Goal: Task Accomplishment & Management: Use online tool/utility

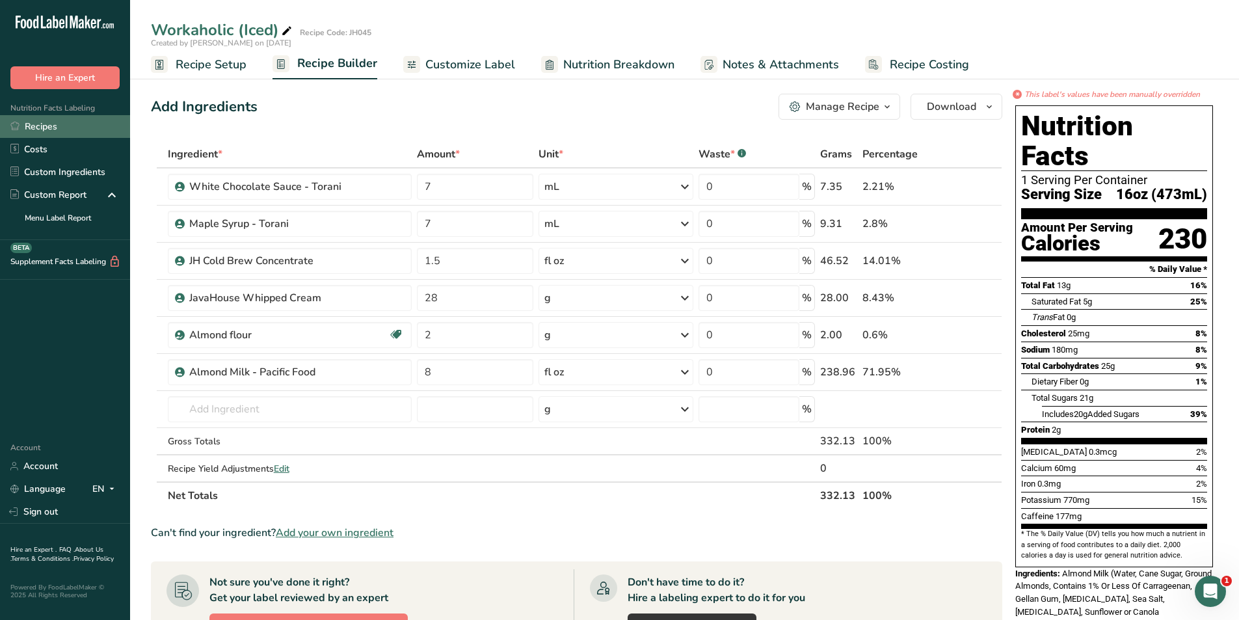
click at [41, 125] on link "Recipes" at bounding box center [65, 126] width 130 height 23
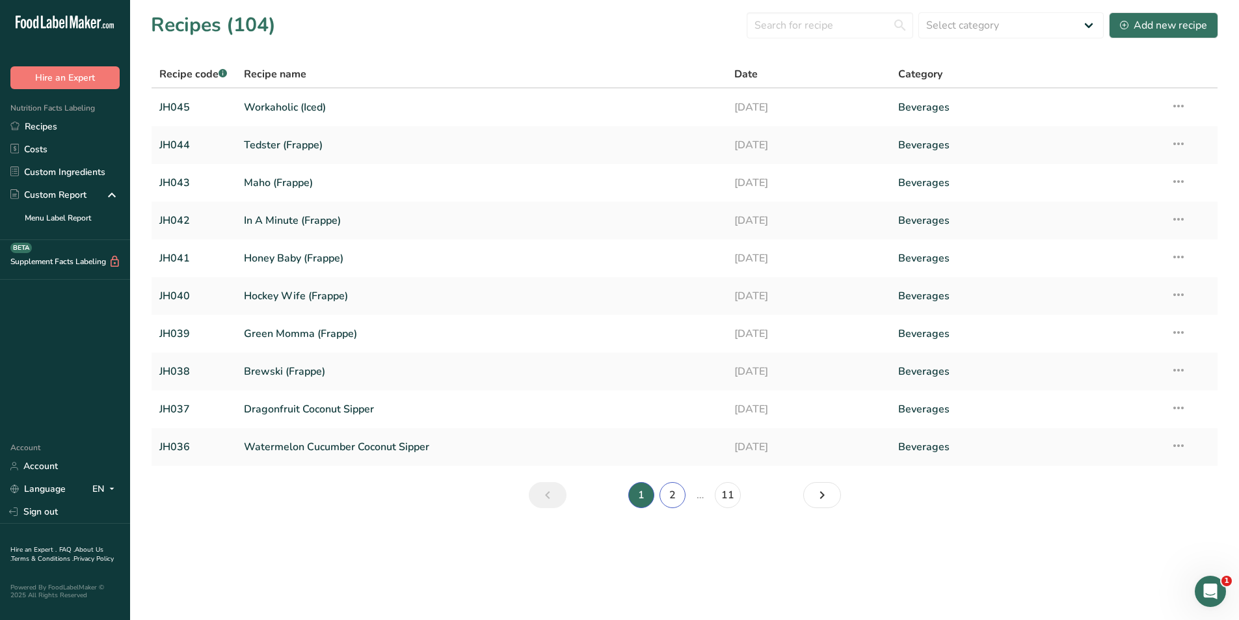
click at [669, 493] on link "2" at bounding box center [672, 495] width 26 height 26
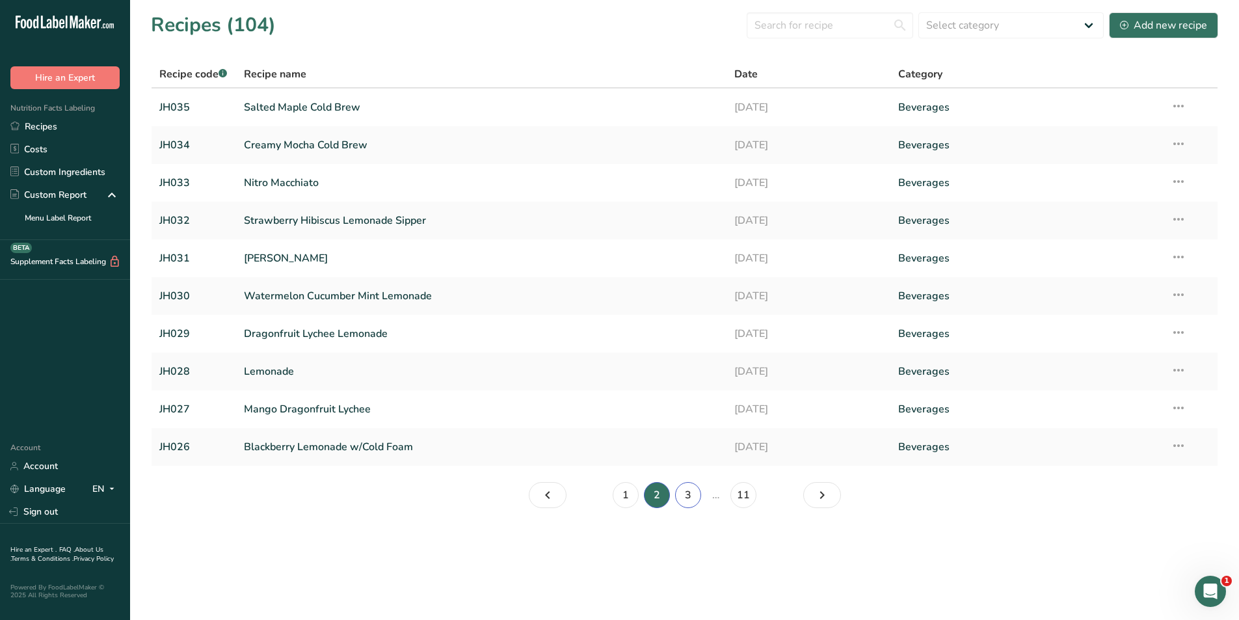
click at [690, 503] on link "3" at bounding box center [688, 495] width 26 height 26
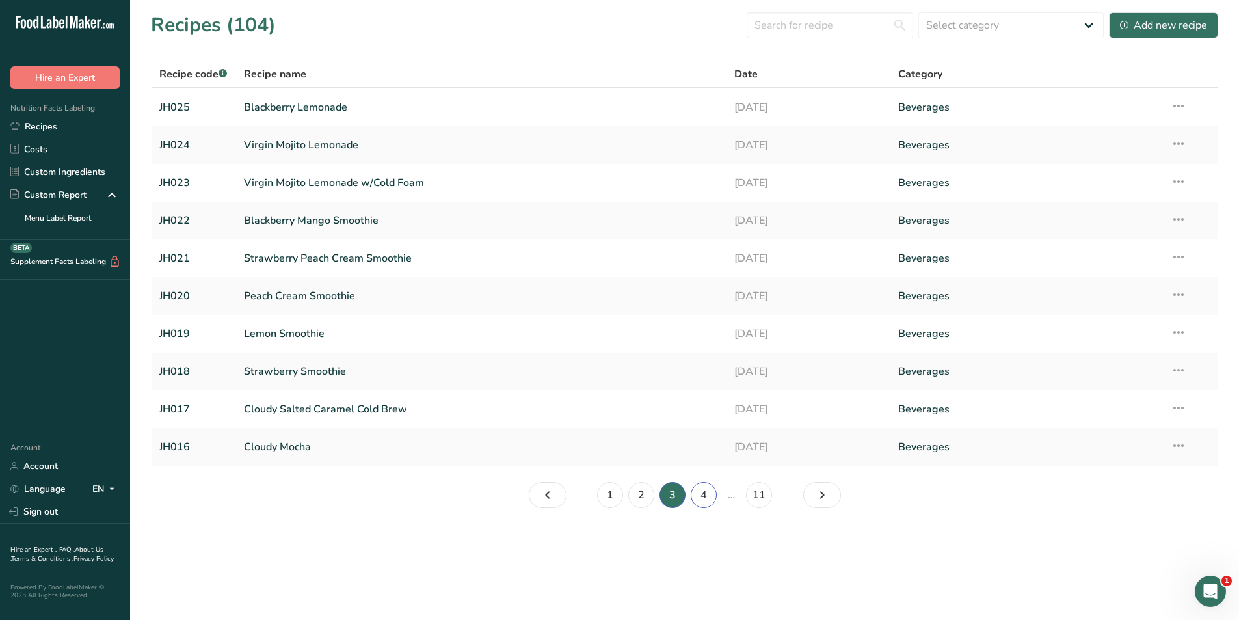
click at [705, 497] on link "4" at bounding box center [703, 495] width 26 height 26
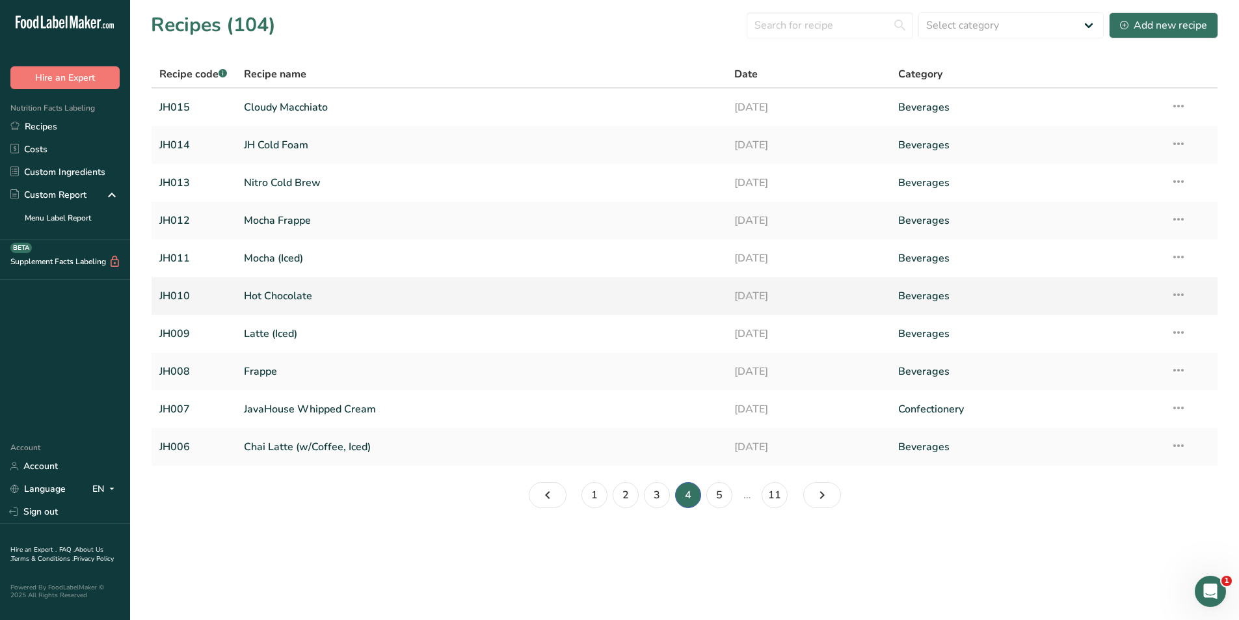
click at [283, 295] on link "Hot Chocolate" at bounding box center [481, 295] width 475 height 27
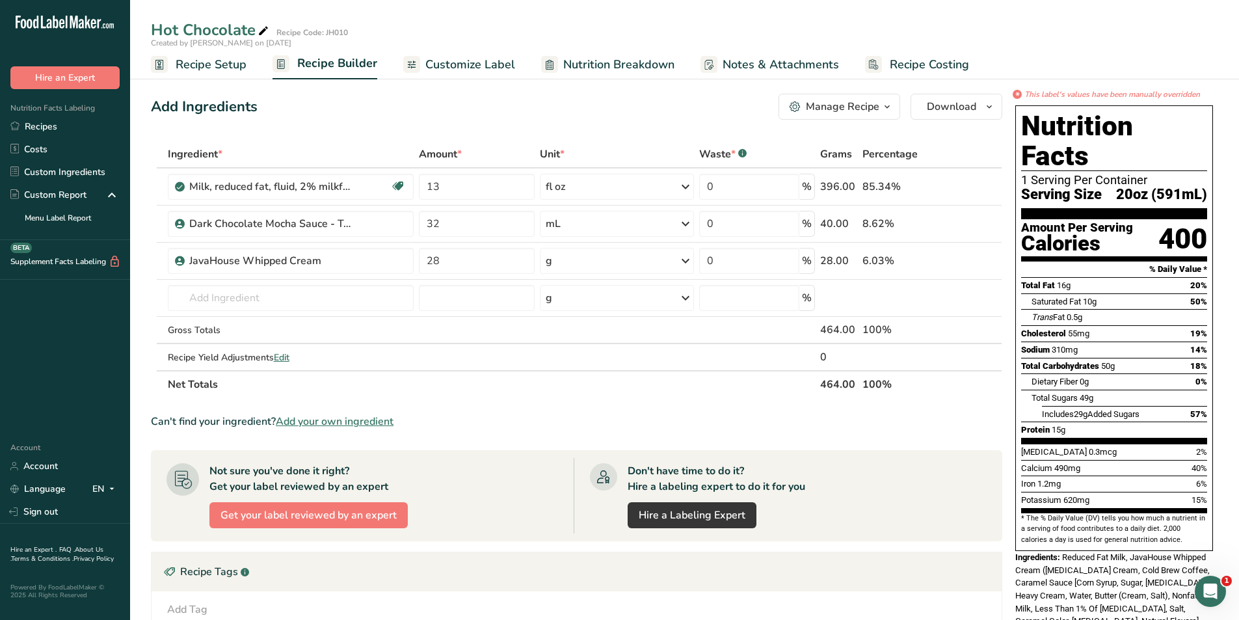
drag, startPoint x: 487, startPoint y: 65, endPoint x: 472, endPoint y: 122, distance: 58.5
click at [487, 65] on span "Customize Label" at bounding box center [470, 65] width 90 height 18
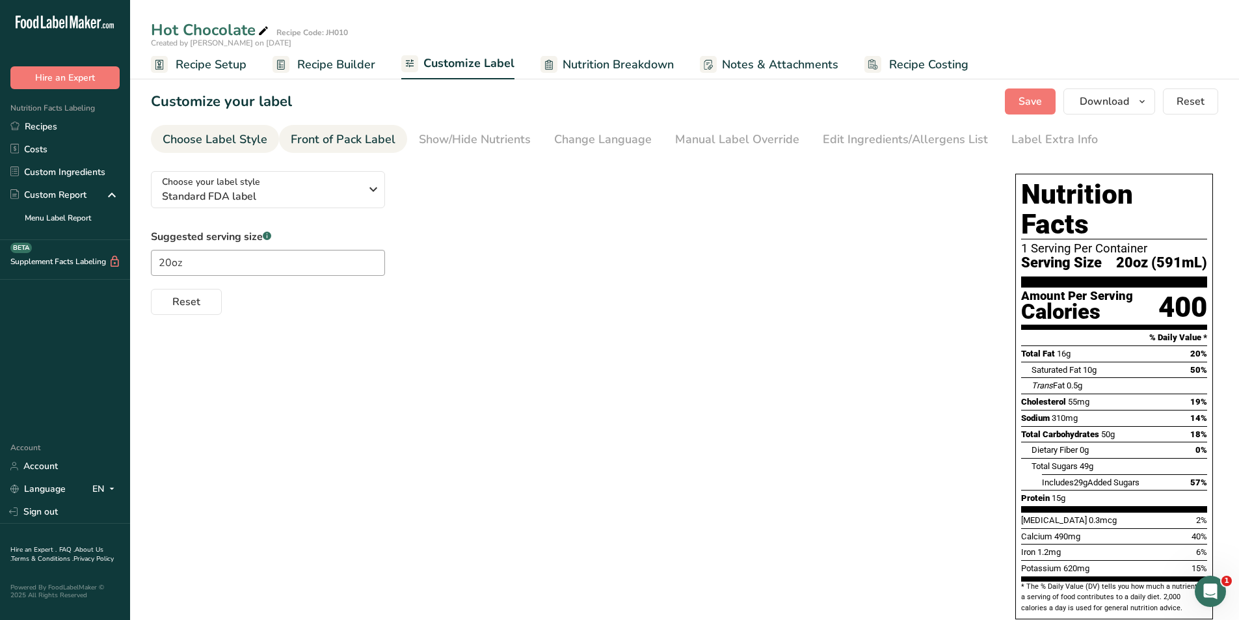
click at [351, 145] on div "Front of Pack Label" at bounding box center [343, 140] width 105 height 18
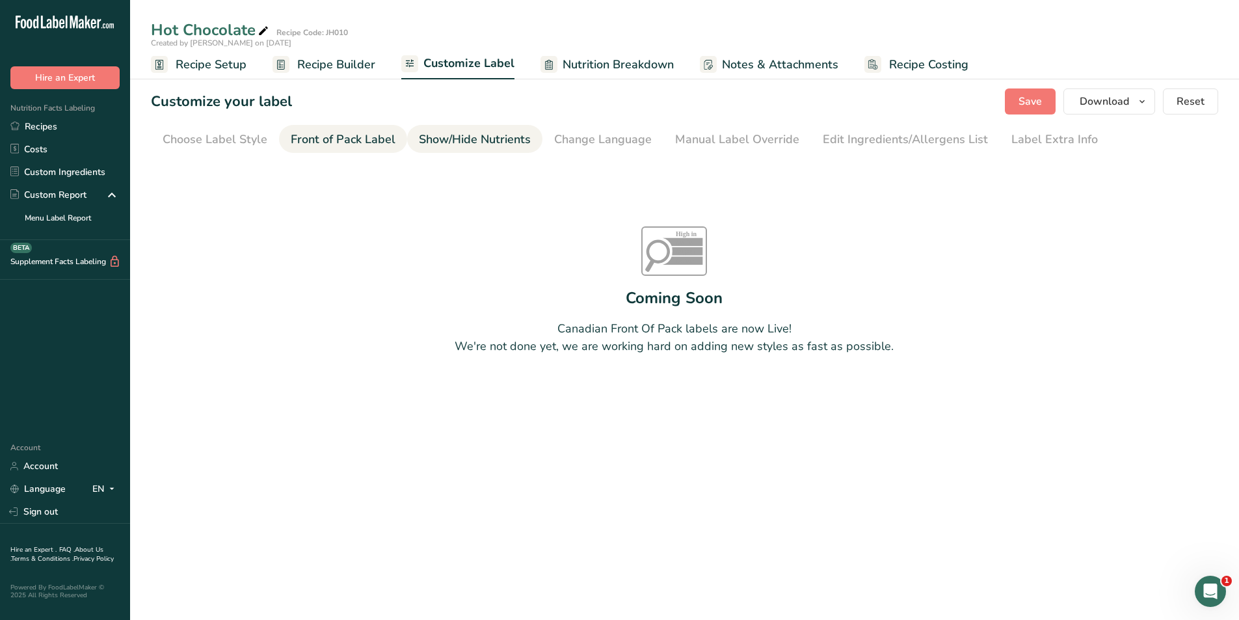
click at [479, 148] on div "Show/Hide Nutrients" at bounding box center [475, 140] width 112 height 18
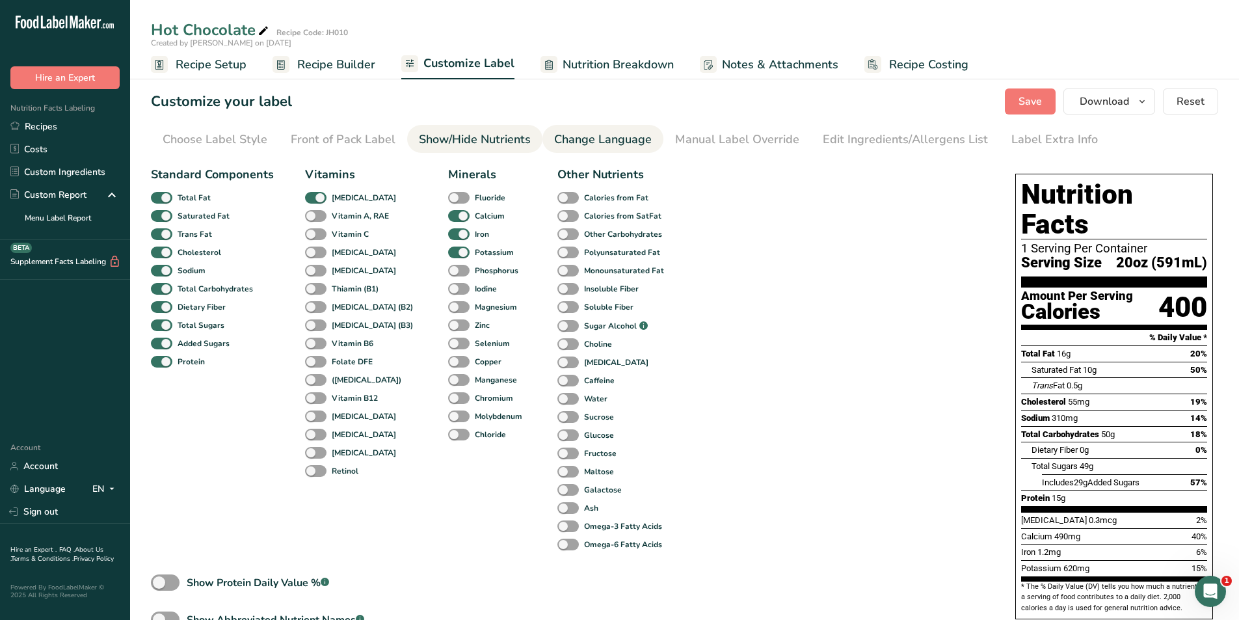
click at [596, 148] on div "Change Language" at bounding box center [603, 140] width 98 height 18
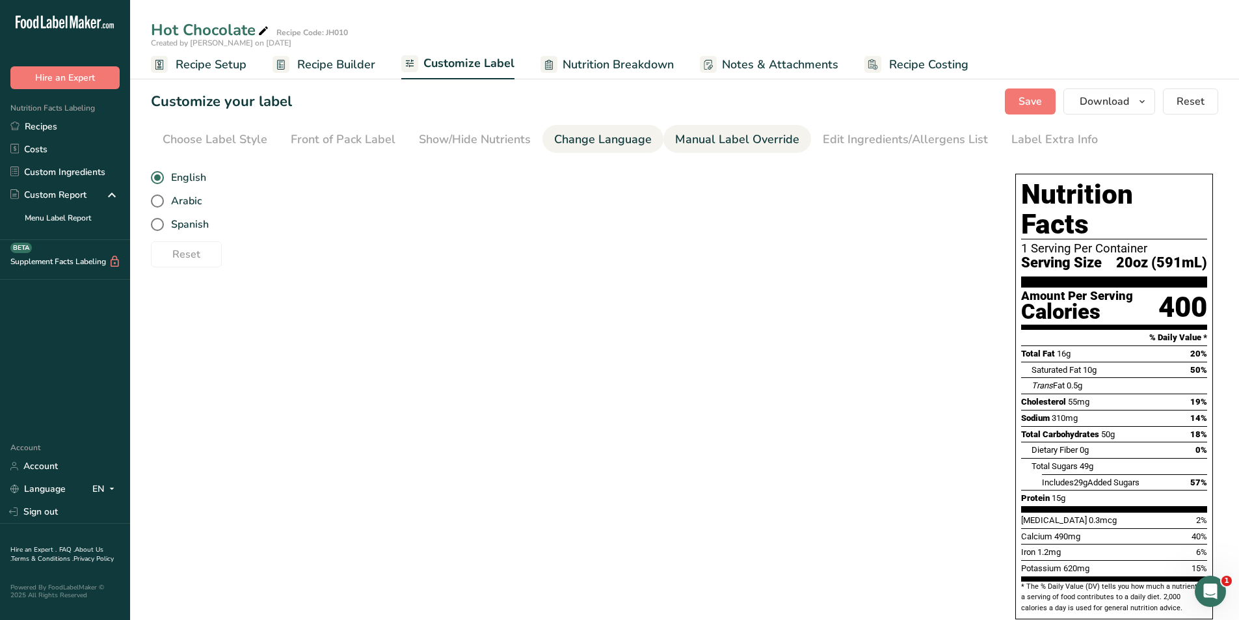
click at [709, 138] on div "Manual Label Override" at bounding box center [737, 140] width 124 height 18
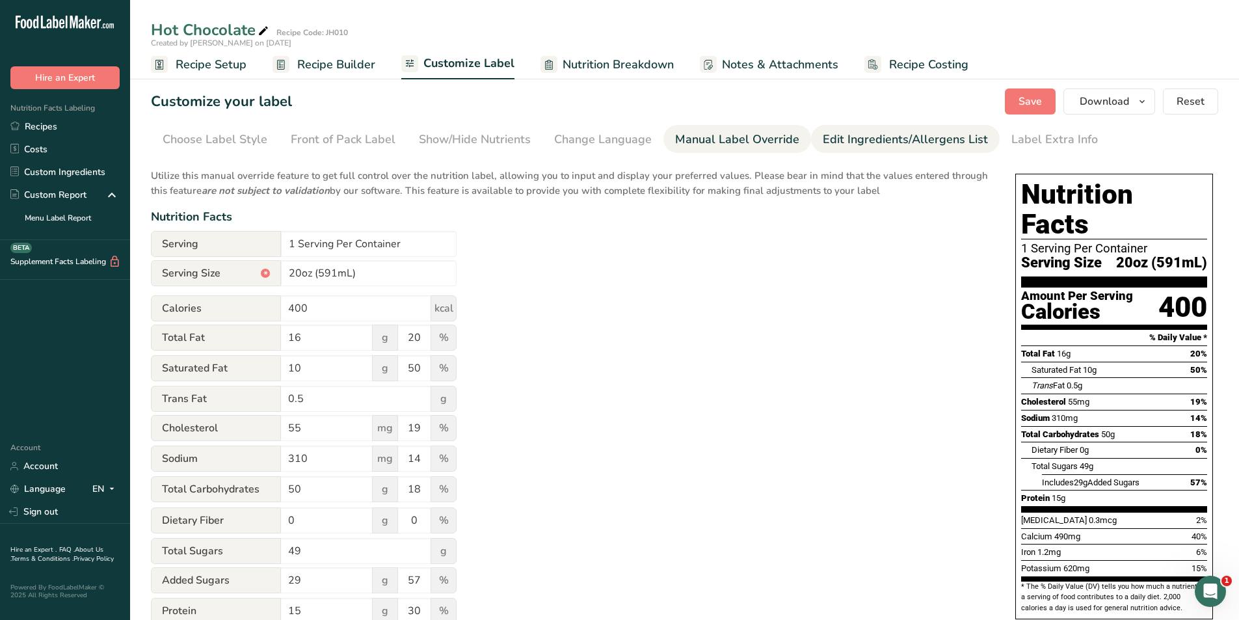
click at [844, 129] on link "Edit Ingredients/Allergens List" at bounding box center [904, 139] width 165 height 29
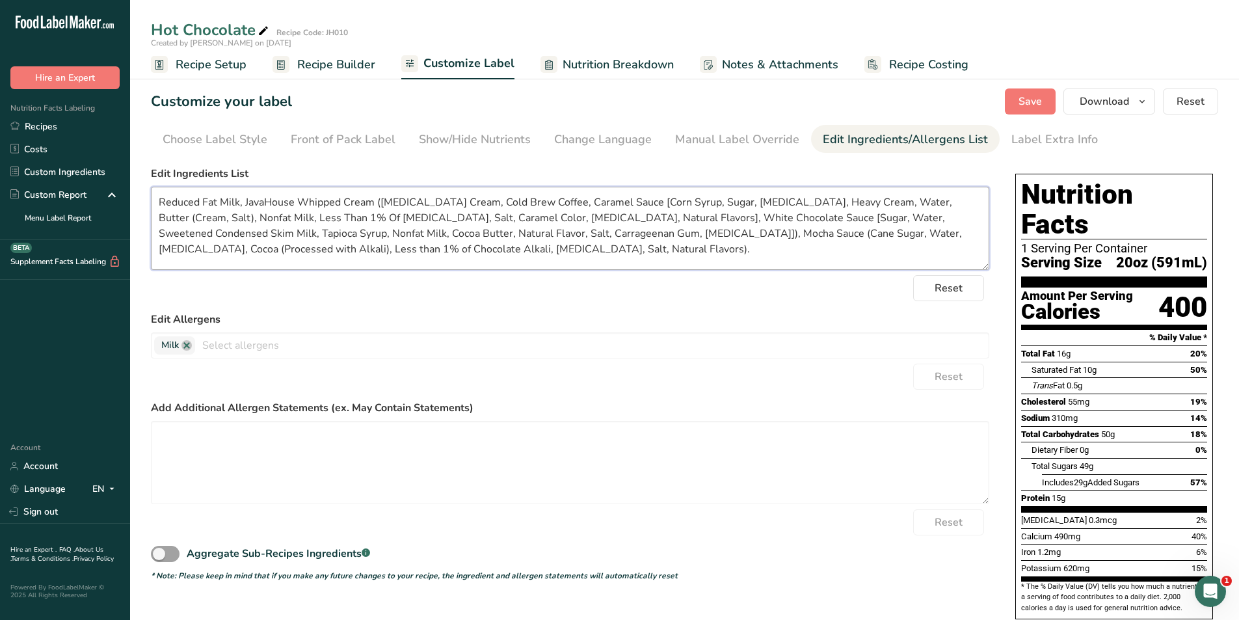
click at [262, 248] on textarea "Reduced Fat Milk, JavaHouse Whipped Cream ([MEDICAL_DATA] Cream, Cold Brew Coff…" at bounding box center [570, 228] width 838 height 83
click at [415, 293] on div "Reset" at bounding box center [570, 288] width 838 height 26
click at [843, 236] on textarea "Reduced Fat Milk, JavaHouse Whipped Cream ([MEDICAL_DATA] Cream, Cold Brew Coff…" at bounding box center [570, 228] width 838 height 83
type textarea "Reduced Fat Milk, JavaHouse Whipped Cream ([MEDICAL_DATA] Cream, Cold Brew Coff…"
click at [768, 305] on form "Edit Ingredients List Reduced Fat Milk, JavaHouse Whipped Cream ([MEDICAL_DATA]…" at bounding box center [570, 373] width 838 height 415
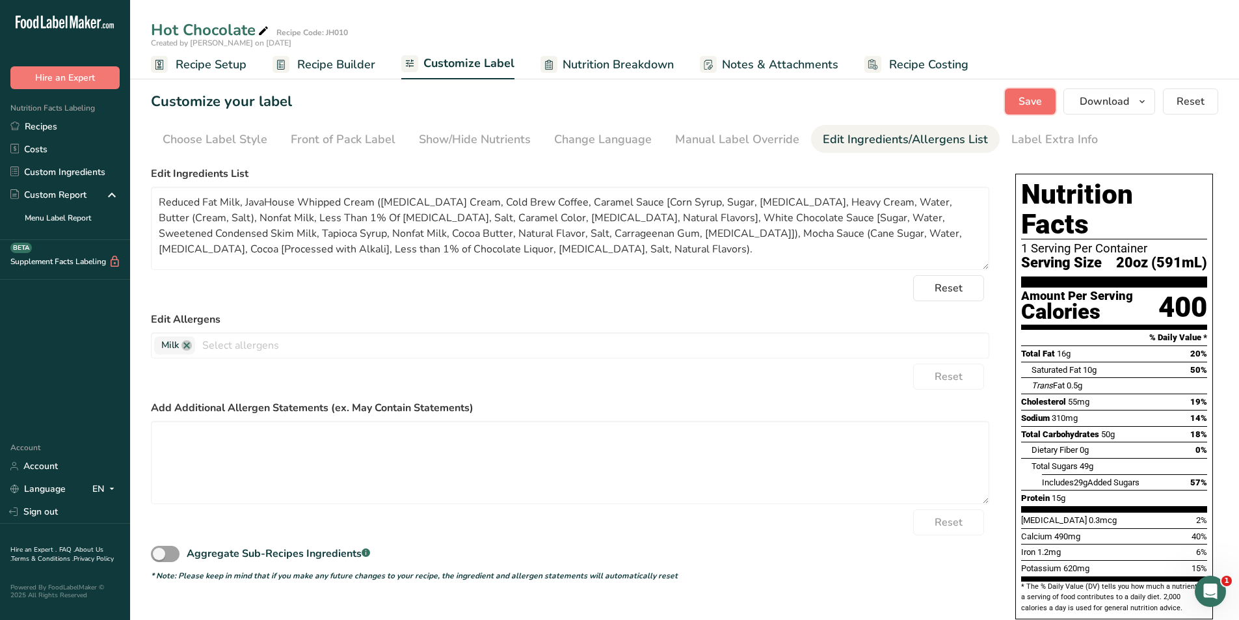
click at [1034, 104] on span "Save" at bounding box center [1029, 102] width 23 height 16
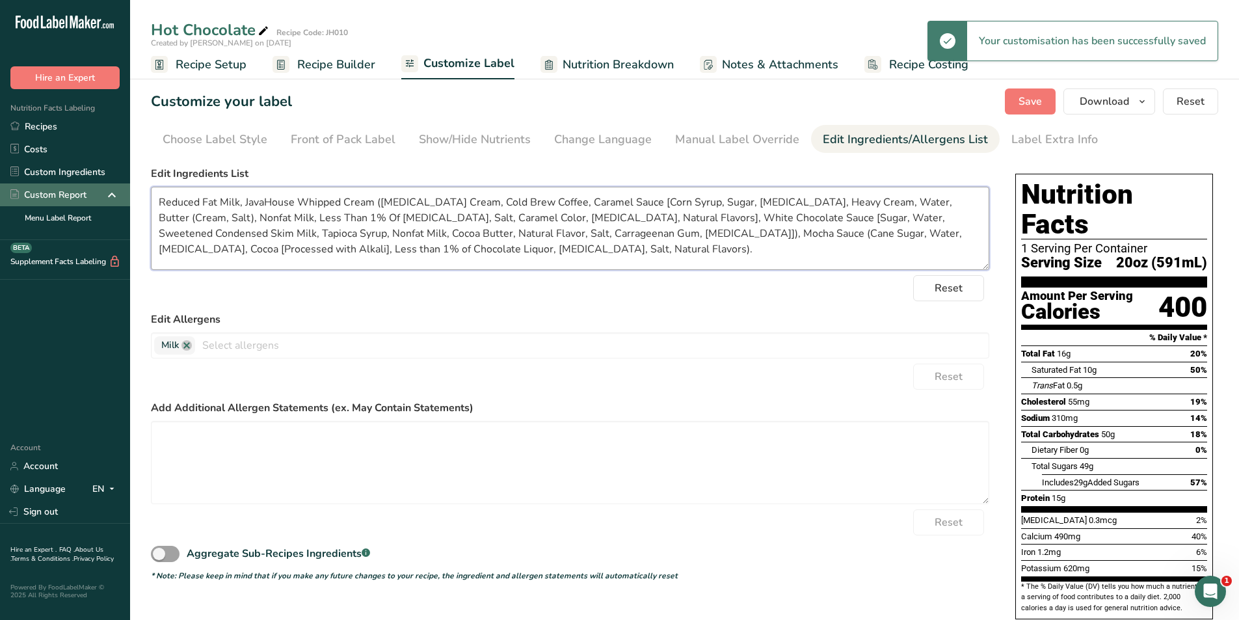
drag, startPoint x: 469, startPoint y: 251, endPoint x: 128, endPoint y: 203, distance: 344.7
click at [118, 191] on div ".a-20{fill:#fff;} Hire an Expert Nutrition Facts Labeling Recipes Costs Custom …" at bounding box center [619, 416] width 1239 height 832
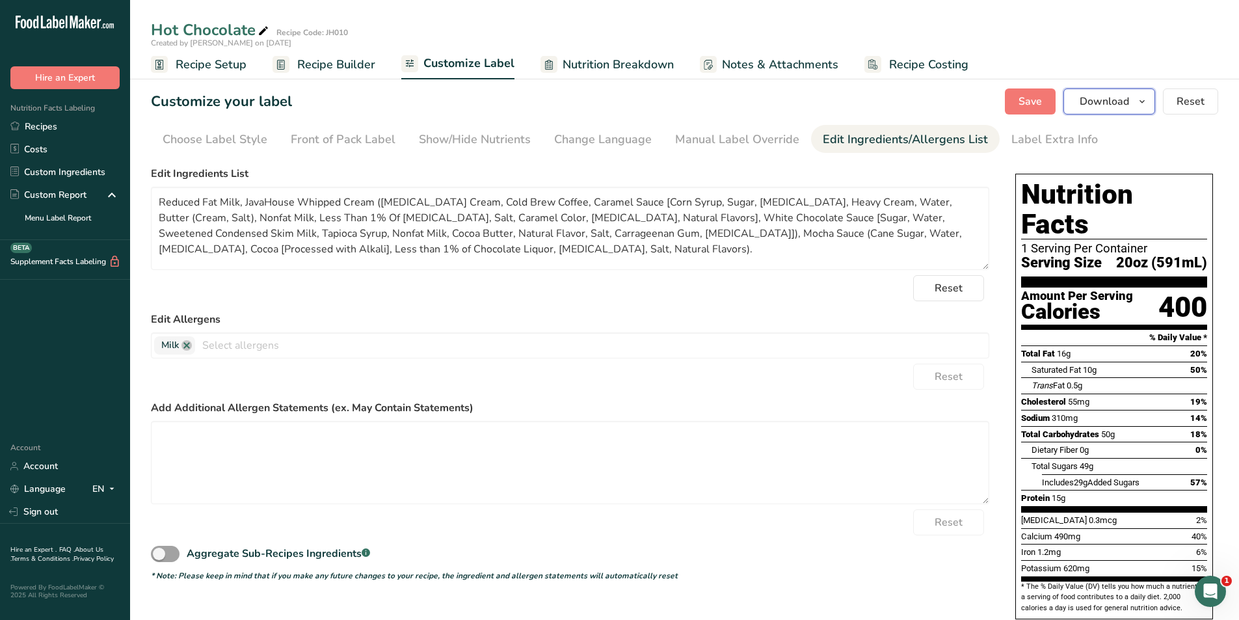
click at [1116, 101] on span "Download" at bounding box center [1103, 102] width 49 height 16
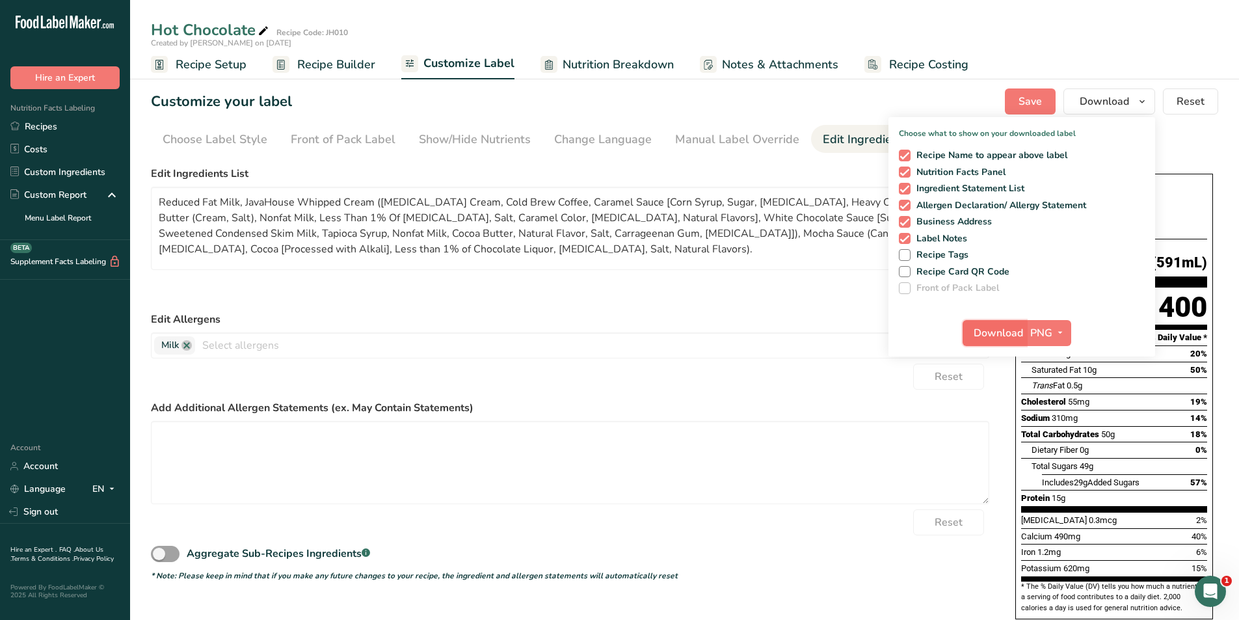
click at [991, 337] on span "Download" at bounding box center [997, 333] width 49 height 16
click at [611, 296] on div "Reset" at bounding box center [570, 288] width 838 height 26
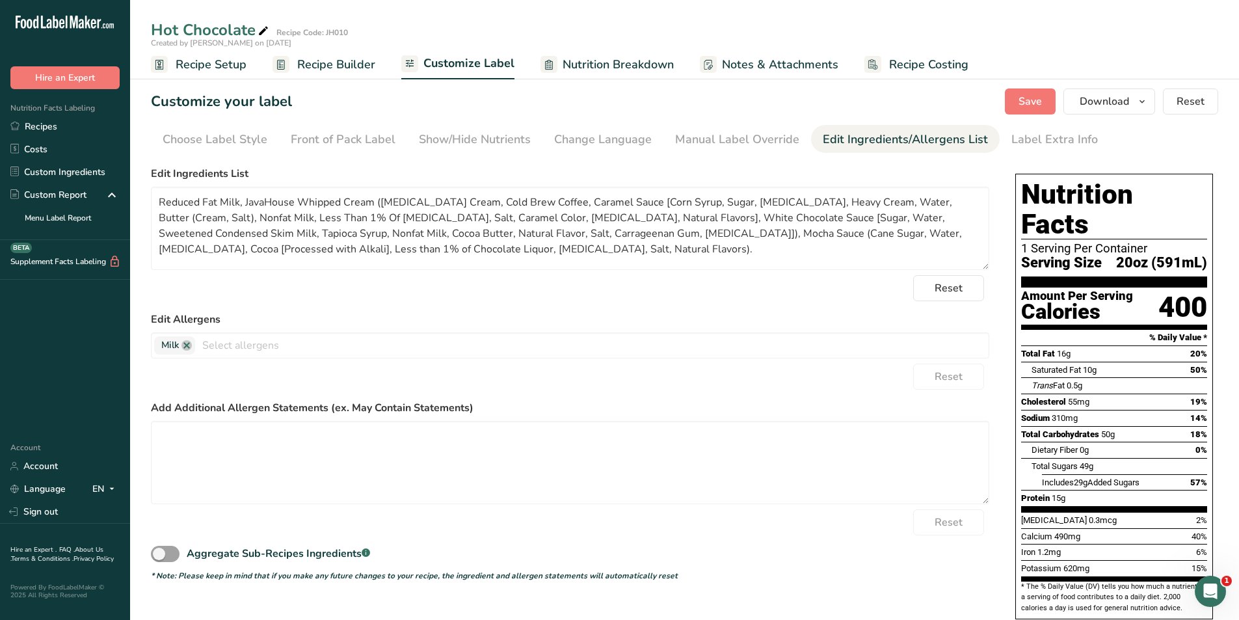
click at [216, 65] on span "Recipe Setup" at bounding box center [211, 65] width 71 height 18
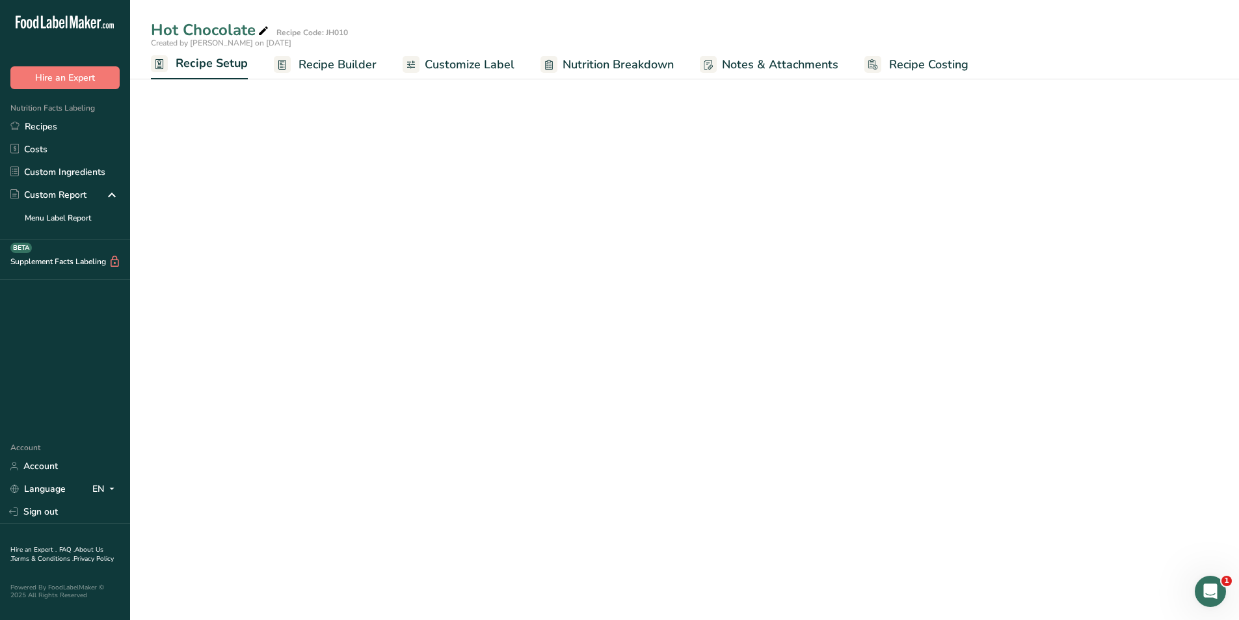
select select "22"
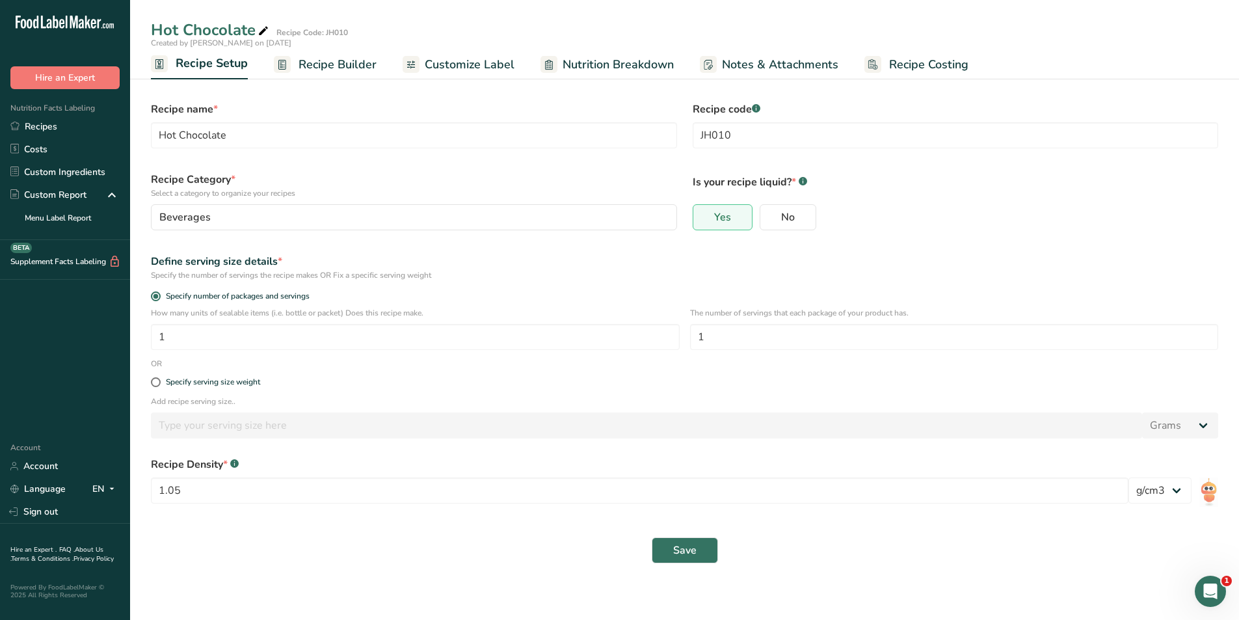
click at [341, 68] on span "Recipe Builder" at bounding box center [337, 65] width 78 height 18
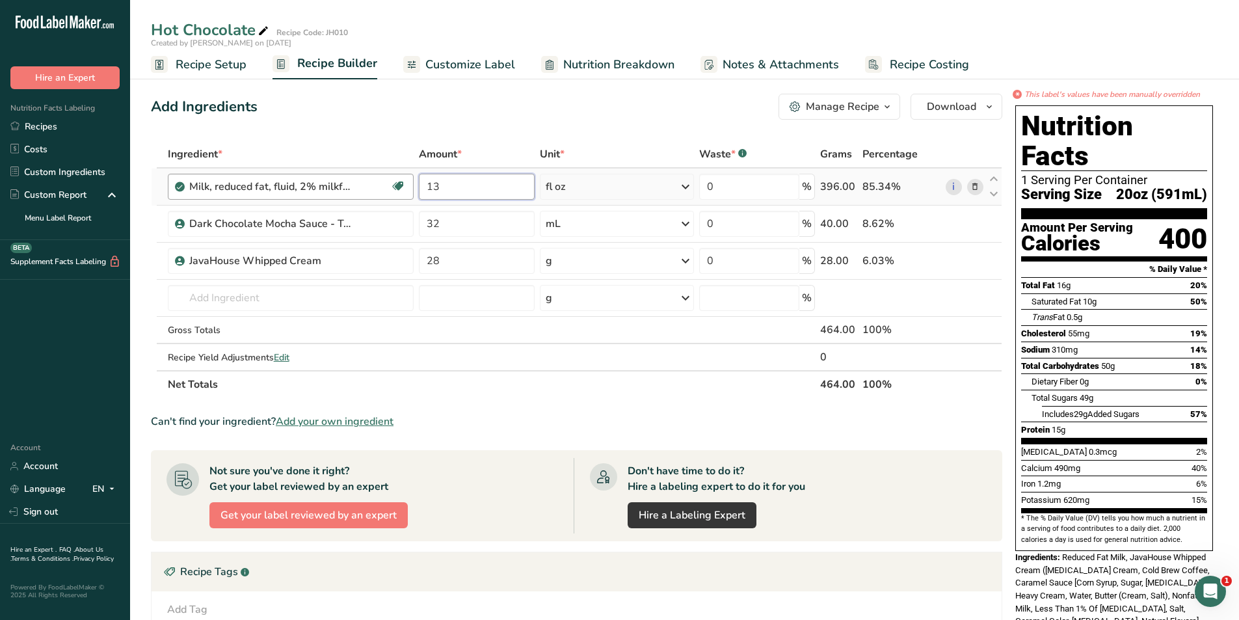
drag, startPoint x: 455, startPoint y: 190, endPoint x: 413, endPoint y: 190, distance: 42.3
click at [413, 190] on tr "Milk, reduced fat, fluid, 2% milkfat, without added vitamin A and [MEDICAL_DATA…" at bounding box center [576, 186] width 850 height 37
type input "9"
click at [454, 221] on div "Ingredient * Amount * Unit * Waste * .a-a{fill:#347362;}.b-a{fill:#fff;} Grams …" at bounding box center [576, 268] width 851 height 257
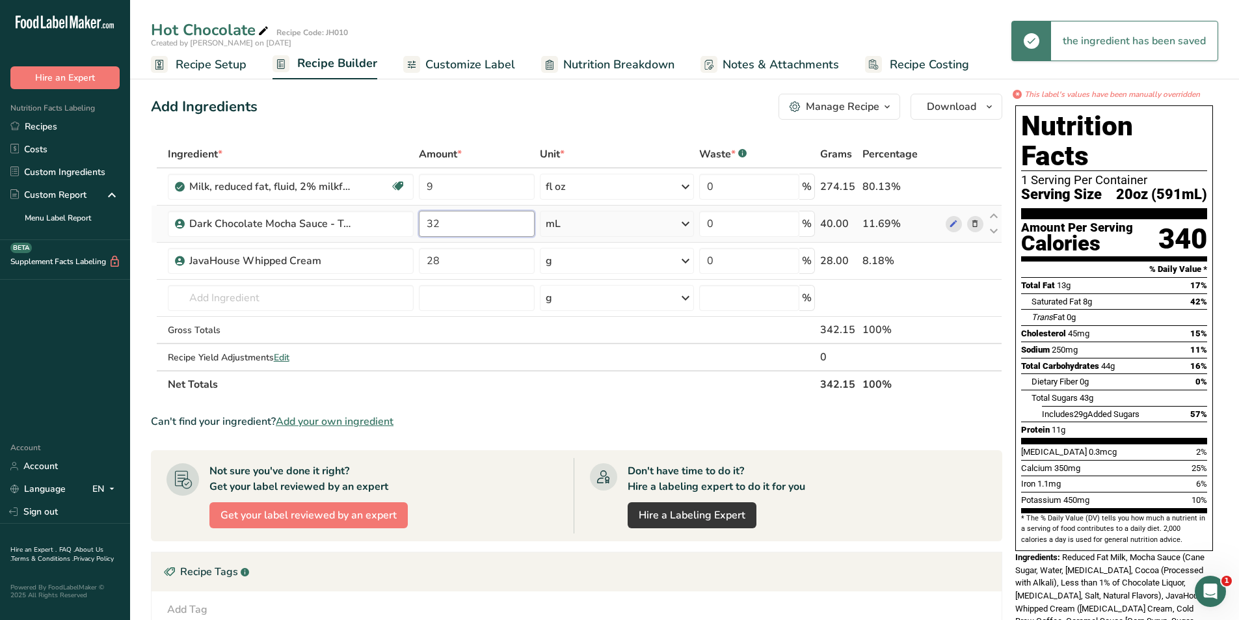
drag, startPoint x: 460, startPoint y: 222, endPoint x: 423, endPoint y: 226, distance: 37.3
click at [423, 226] on input "32" at bounding box center [477, 224] width 116 height 26
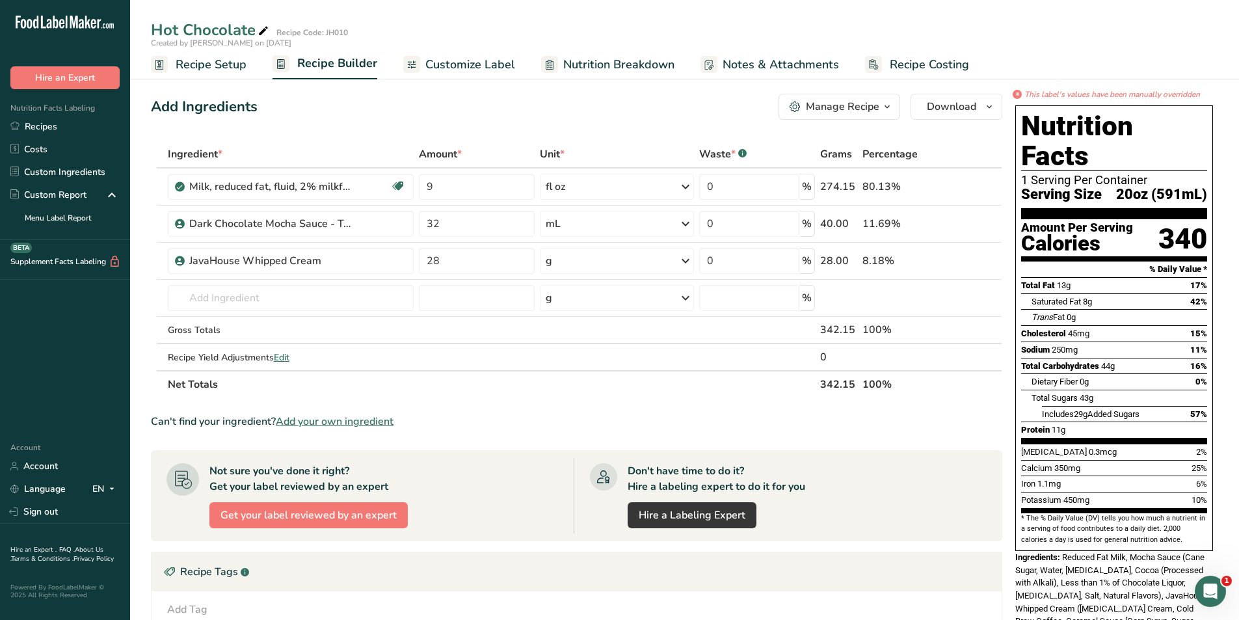
click at [774, 68] on span "Notes & Attachments" at bounding box center [780, 65] width 116 height 18
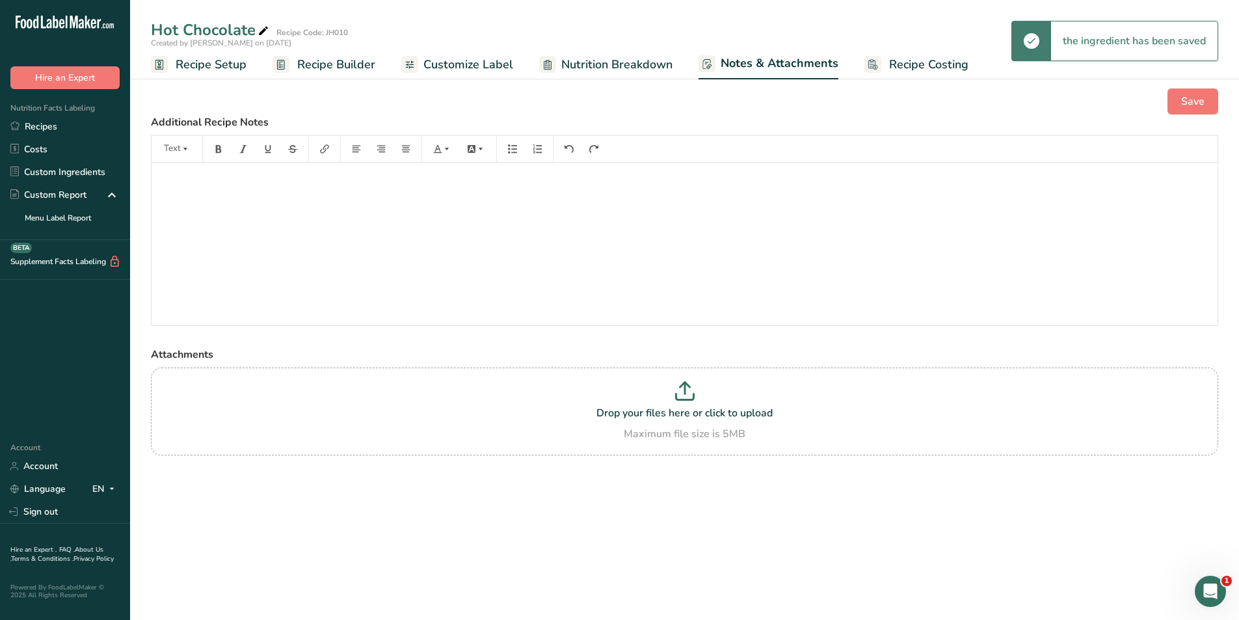
click at [348, 68] on span "Recipe Builder" at bounding box center [336, 65] width 78 height 18
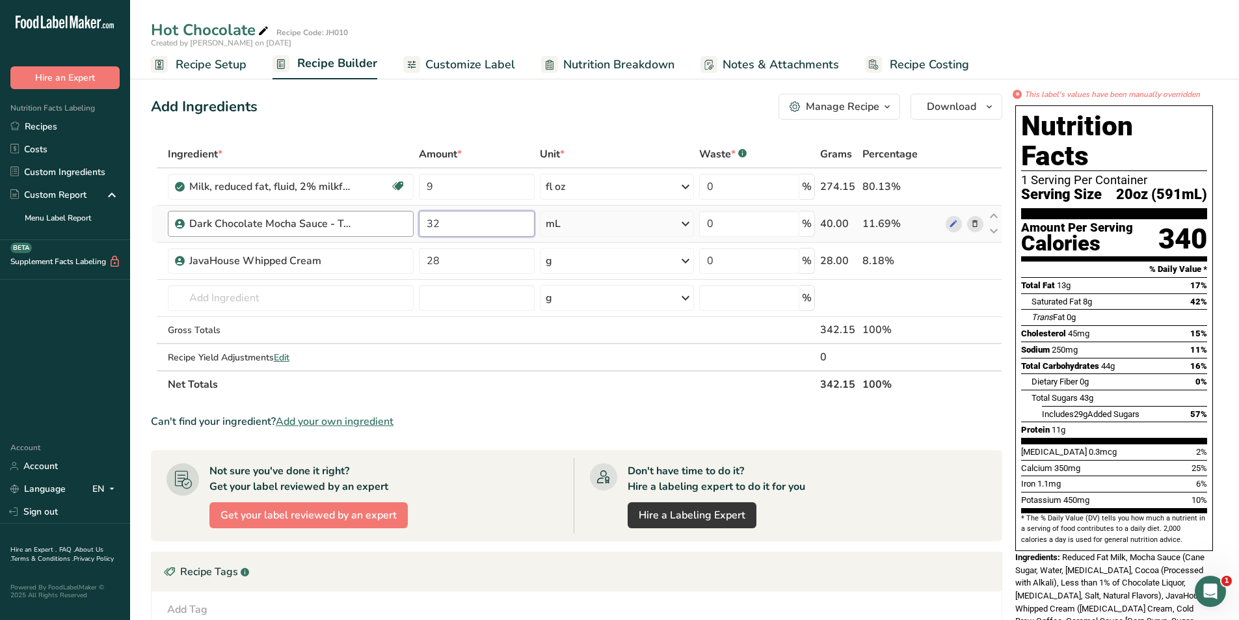
drag, startPoint x: 471, startPoint y: 223, endPoint x: 410, endPoint y: 221, distance: 61.1
click at [410, 221] on tr "Dark Chocolate Mocha Sauce - Torani 32 mL Weight Units g kg mg See more Volume …" at bounding box center [576, 223] width 850 height 37
type input "18"
click at [457, 260] on div "Ingredient * Amount * Unit * Waste * .a-a{fill:#347362;}.b-a{fill:#fff;} Grams …" at bounding box center [576, 268] width 851 height 257
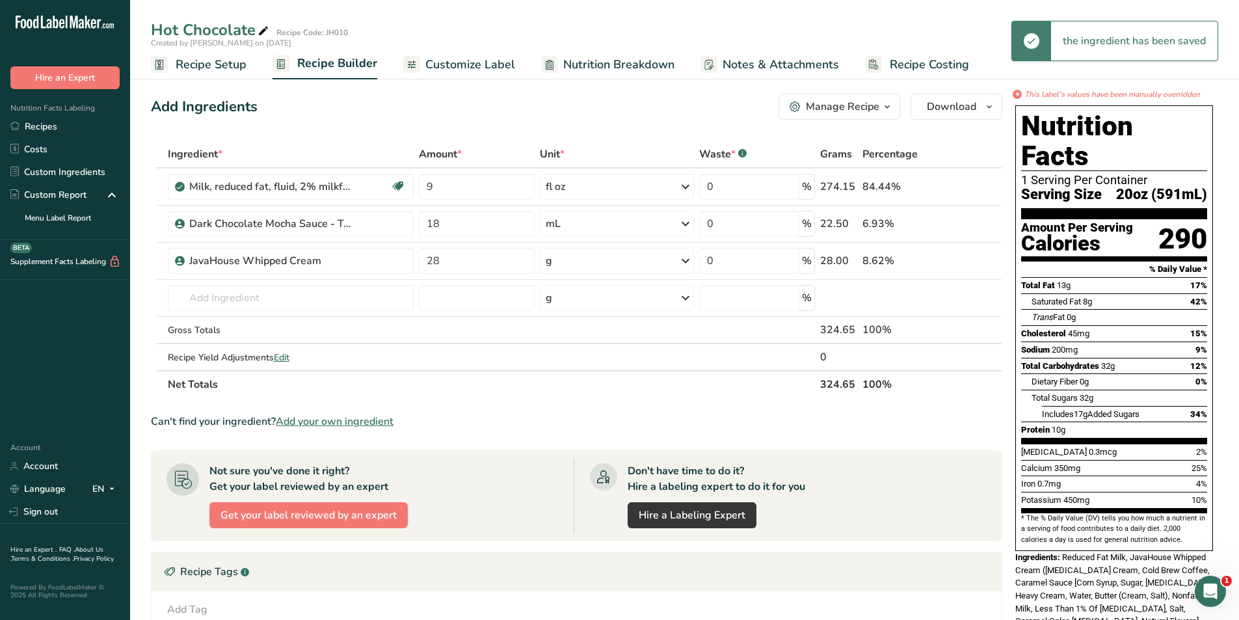
click at [526, 423] on div "Can't find your ingredient? Add your own ingredient" at bounding box center [576, 421] width 851 height 16
click at [775, 59] on span "Notes & Attachments" at bounding box center [780, 65] width 116 height 18
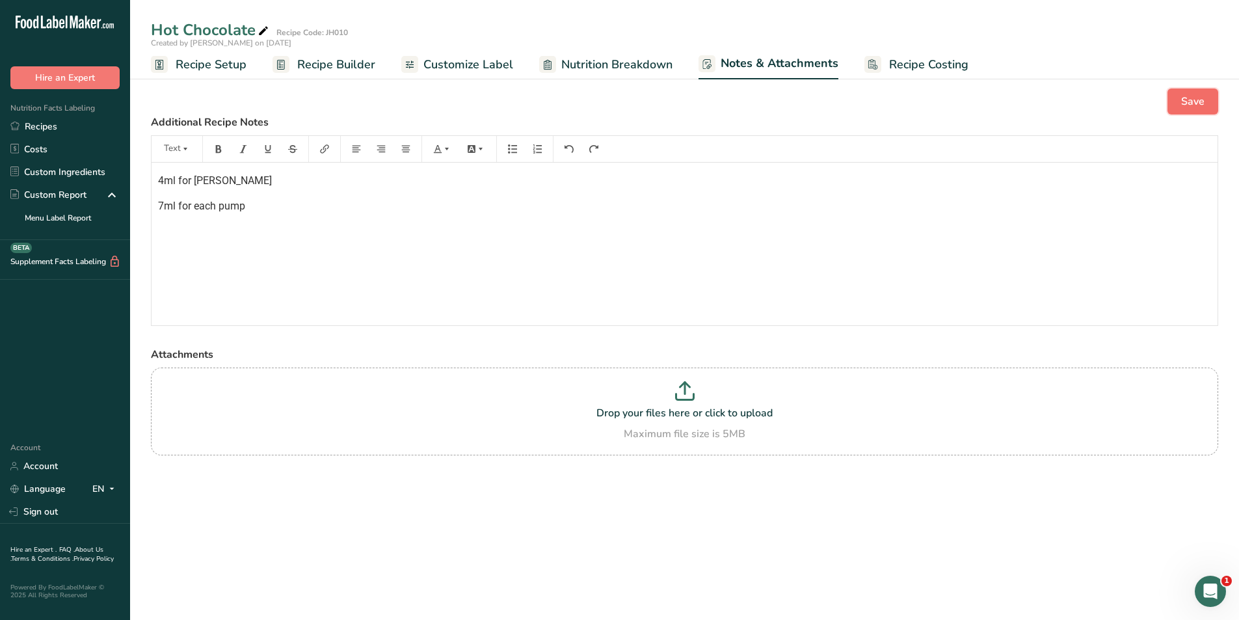
click at [1184, 99] on span "Save" at bounding box center [1192, 102] width 23 height 16
click at [327, 66] on span "Recipe Builder" at bounding box center [336, 65] width 78 height 18
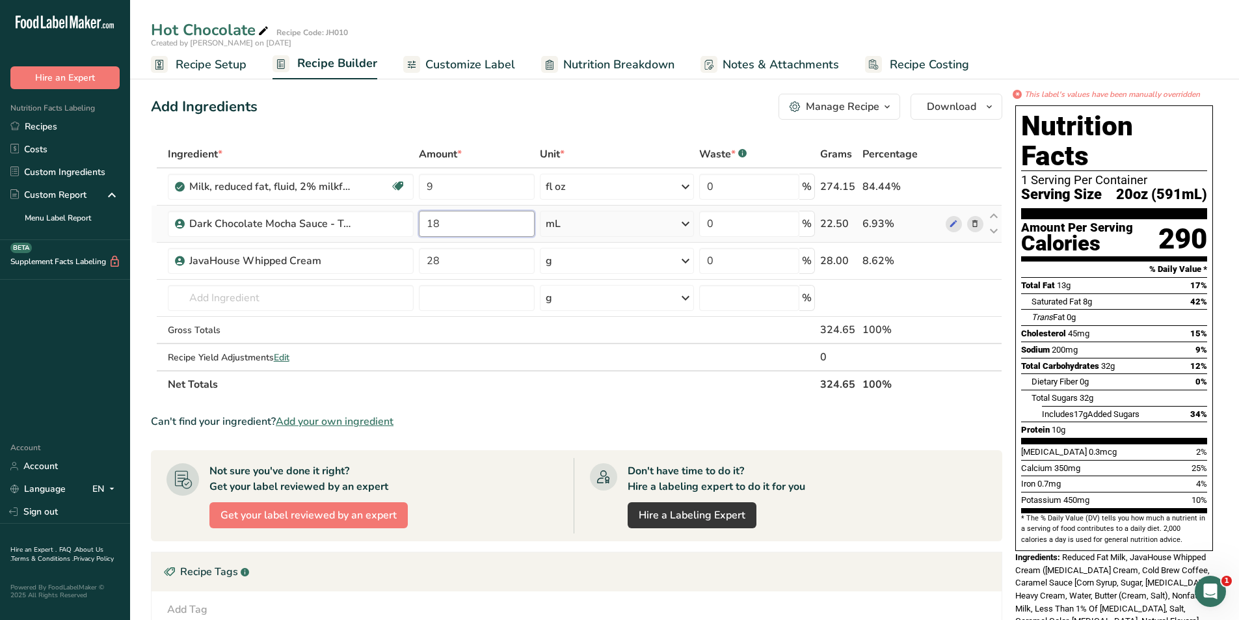
click at [466, 230] on input "18" at bounding box center [477, 224] width 116 height 26
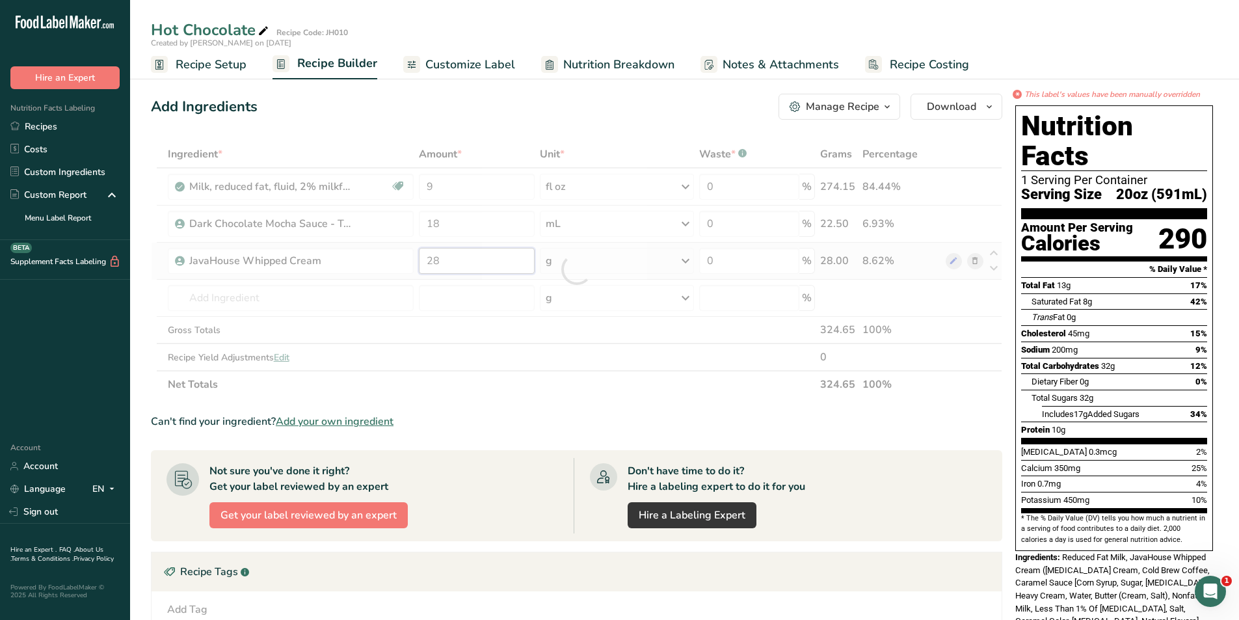
click at [464, 259] on div "Ingredient * Amount * Unit * Waste * .a-a{fill:#347362;}.b-a{fill:#fff;} Grams …" at bounding box center [576, 268] width 851 height 257
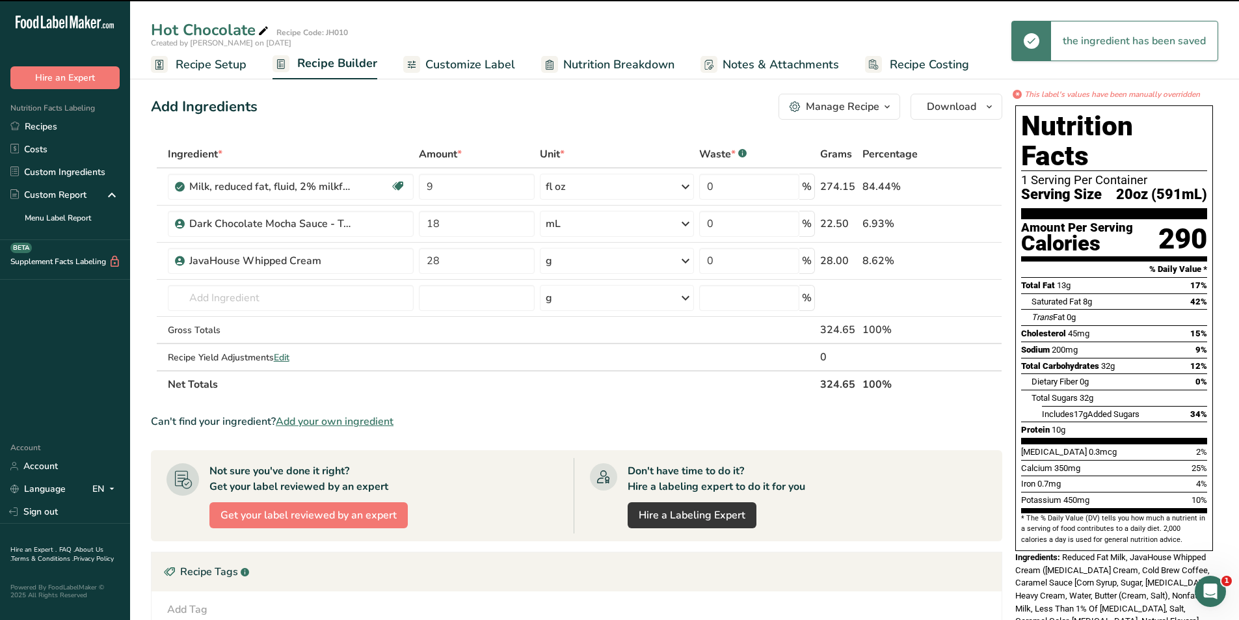
click at [480, 62] on span "Customize Label" at bounding box center [470, 65] width 90 height 18
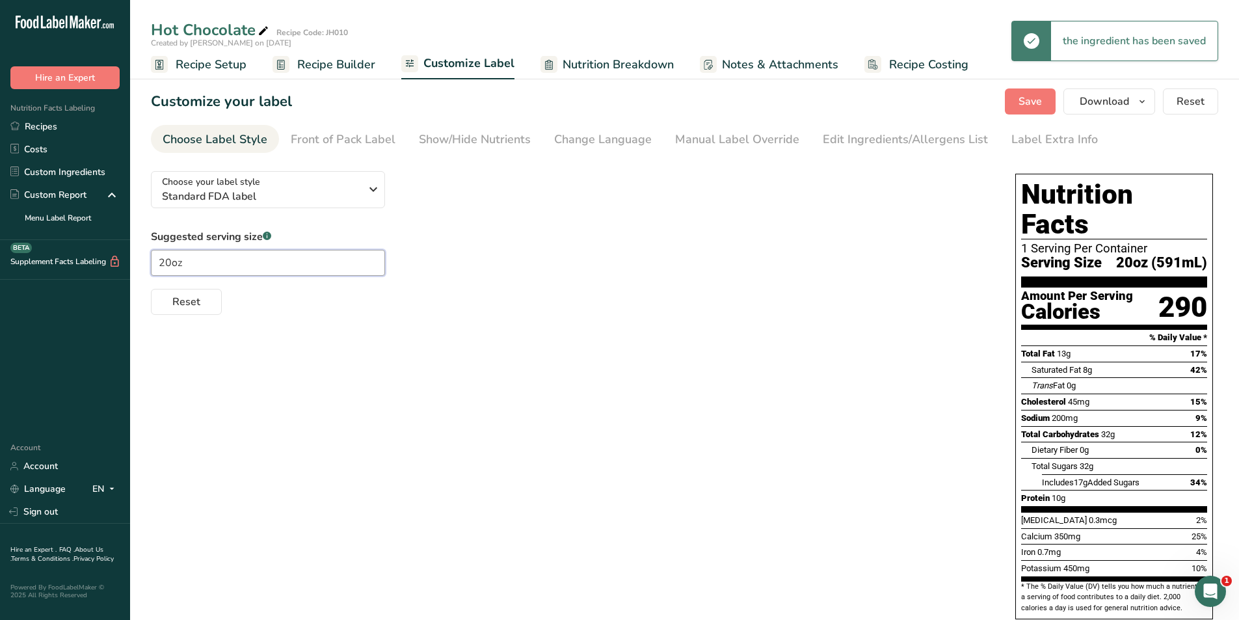
drag, startPoint x: 172, startPoint y: 263, endPoint x: 148, endPoint y: 263, distance: 24.1
click at [148, 263] on section "Customize your label Save Download Choose what to show on your downloaded label…" at bounding box center [684, 450] width 1109 height 765
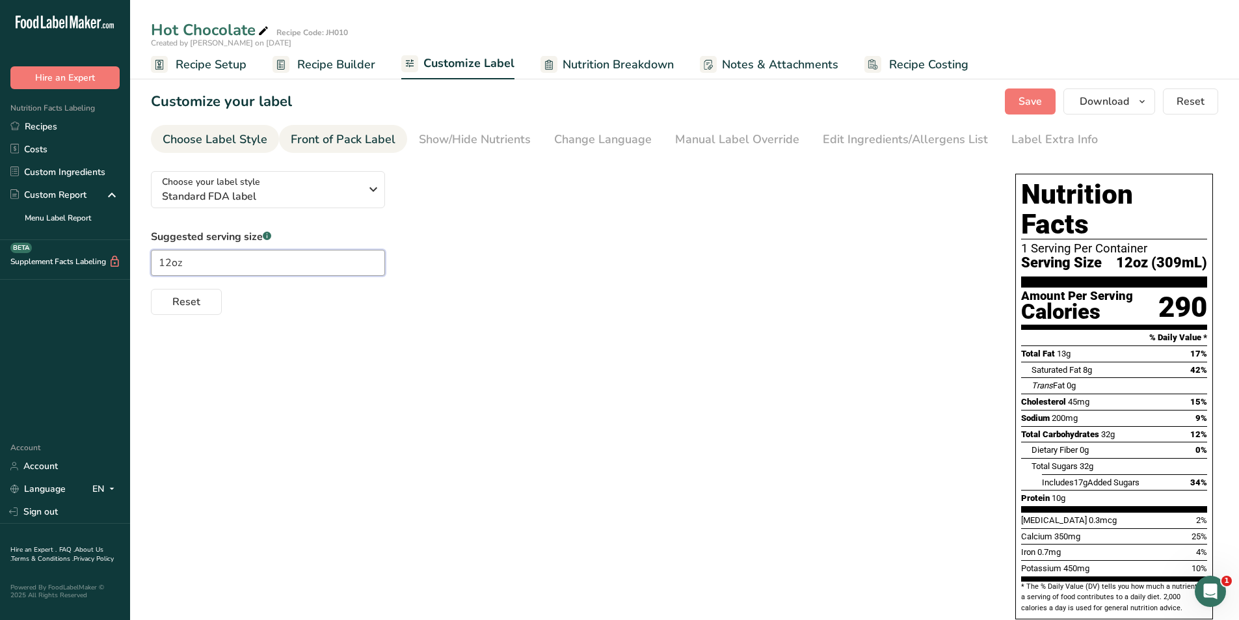
type input "12oz"
click at [333, 140] on div "Front of Pack Label" at bounding box center [343, 140] width 105 height 18
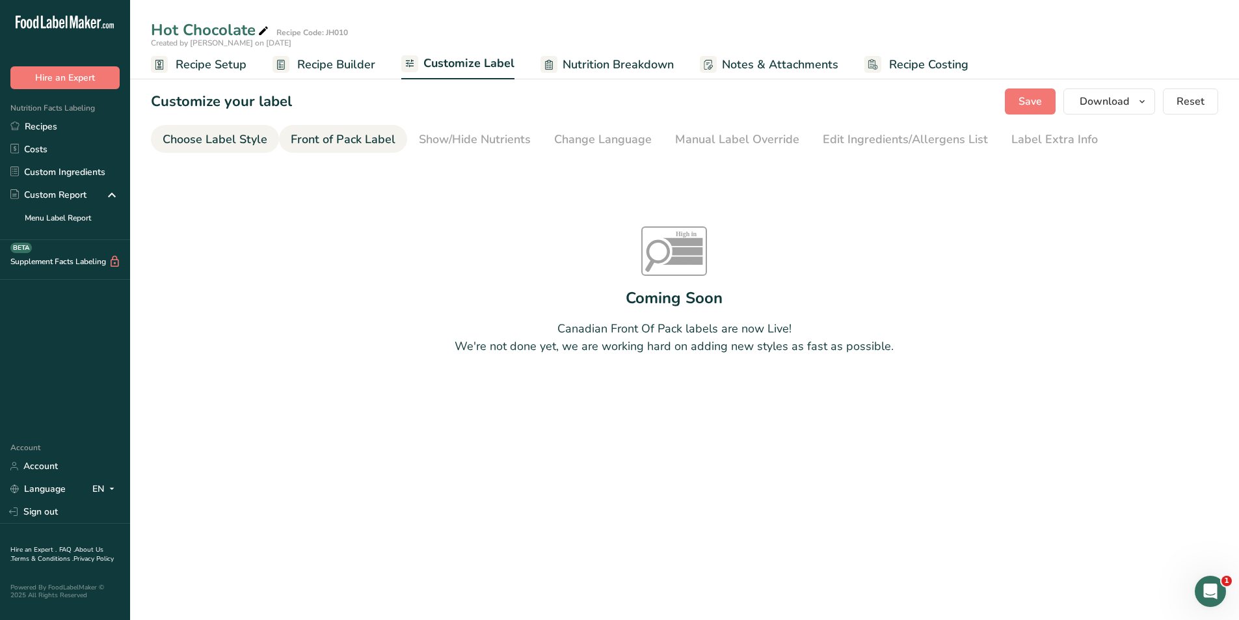
click at [216, 141] on div "Choose Label Style" at bounding box center [215, 140] width 105 height 18
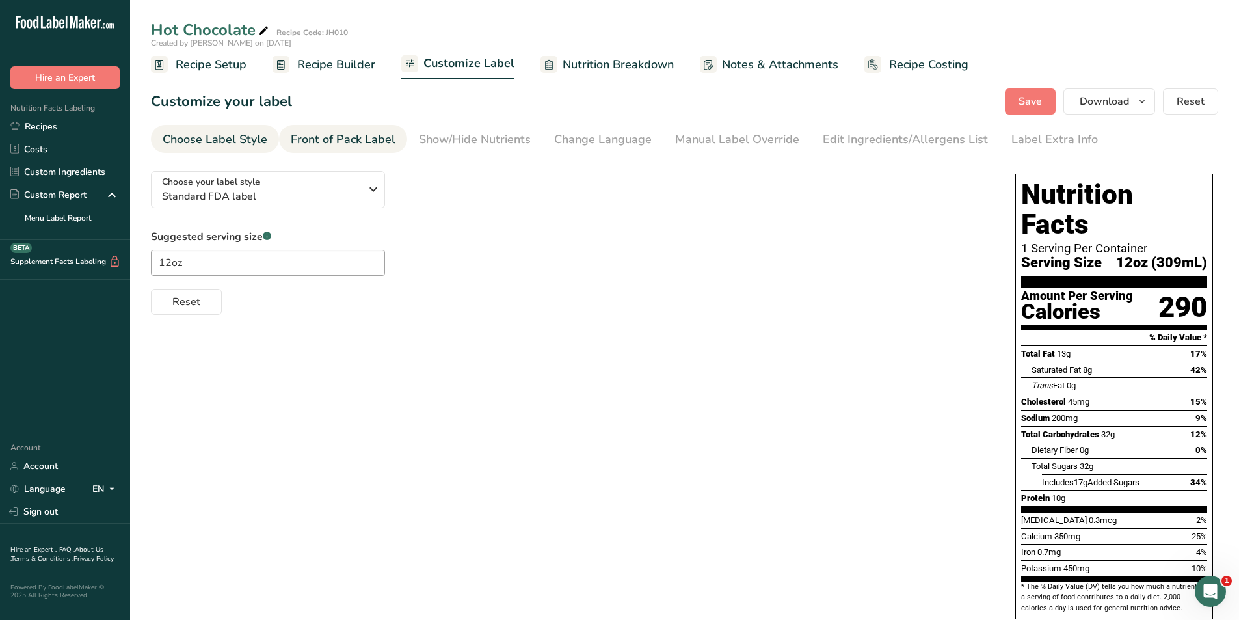
click at [341, 131] on div "Front of Pack Label" at bounding box center [343, 140] width 105 height 18
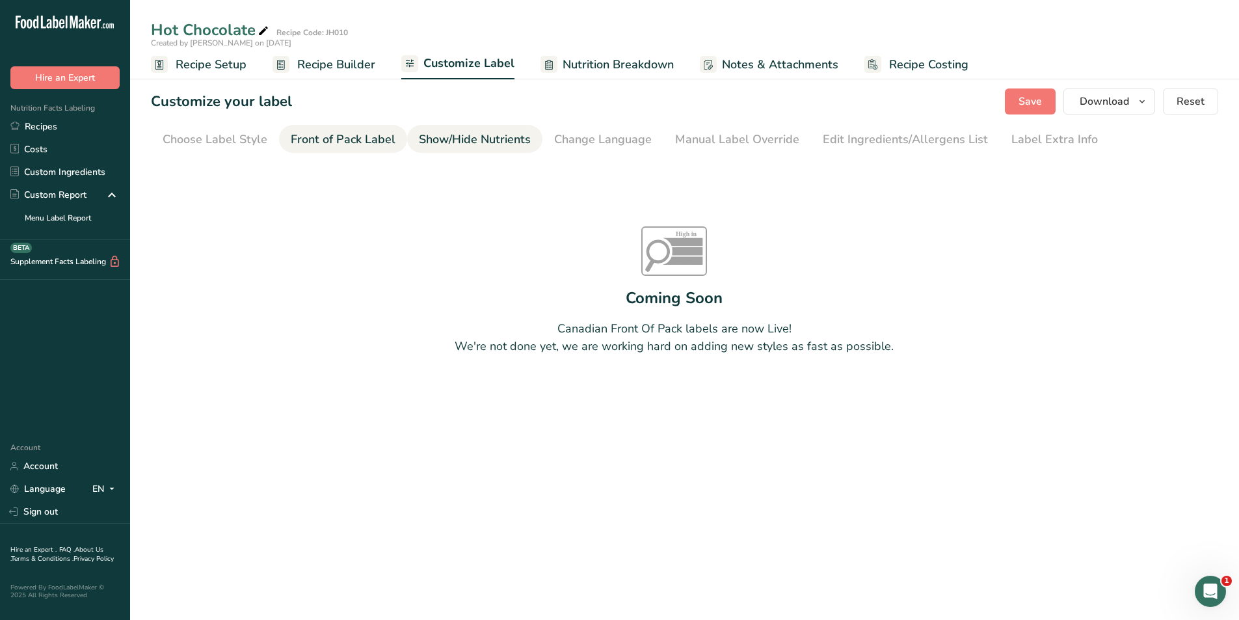
click at [458, 144] on div "Show/Hide Nutrients" at bounding box center [475, 140] width 112 height 18
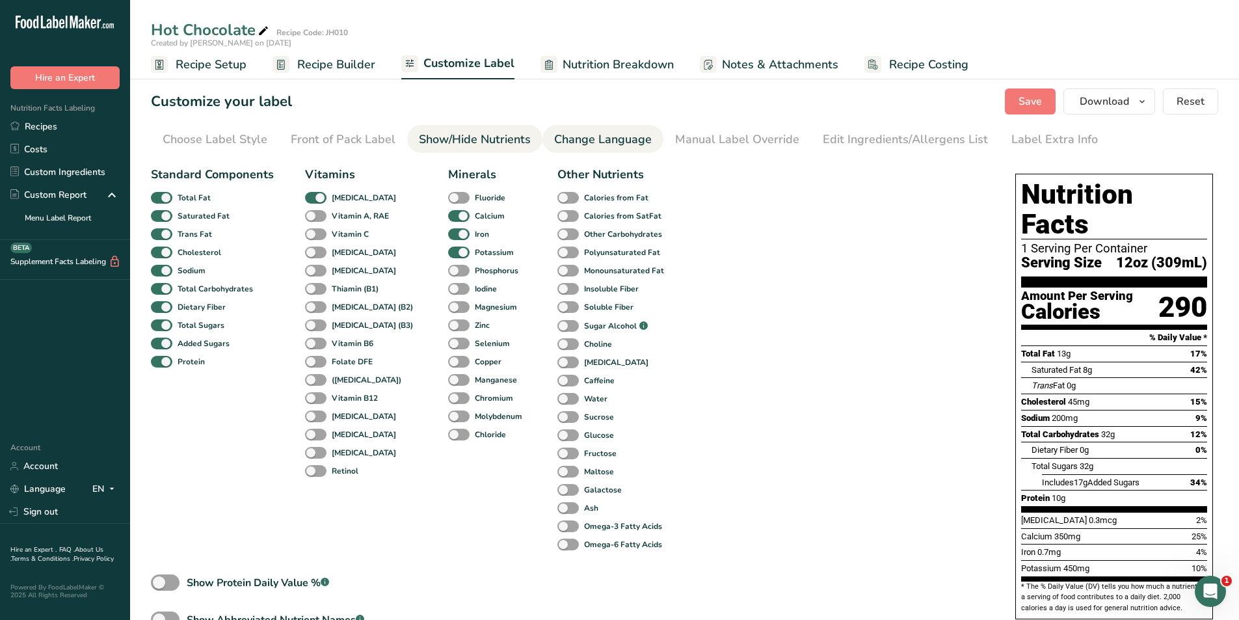
click at [598, 137] on div "Change Language" at bounding box center [603, 140] width 98 height 18
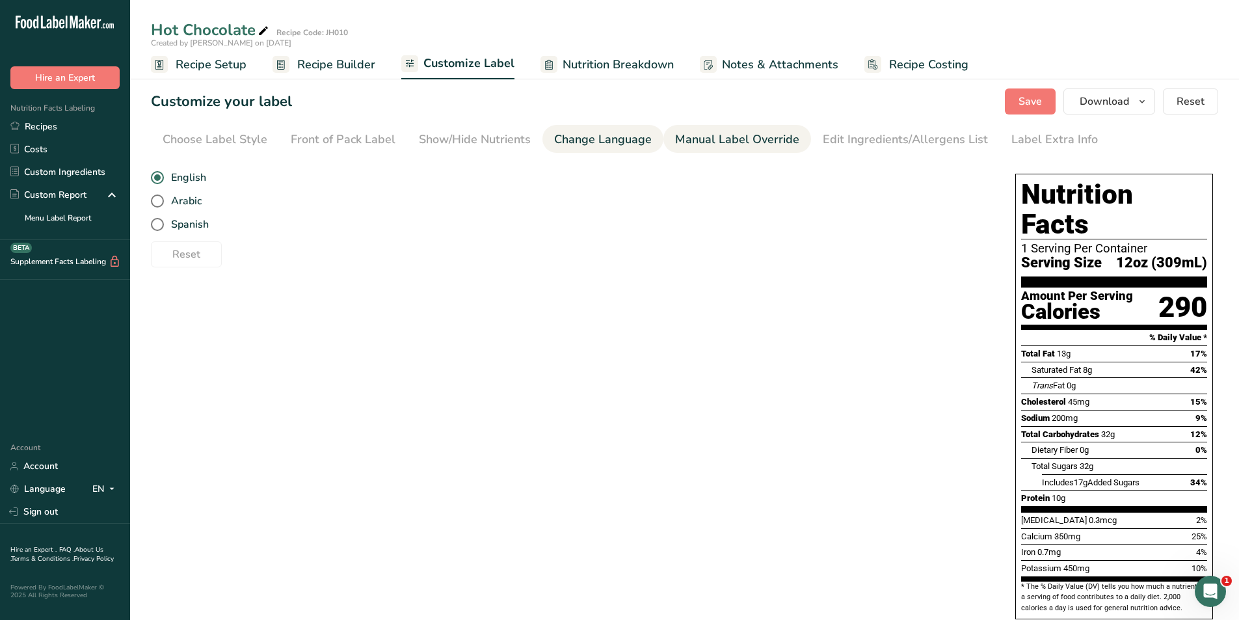
click at [724, 129] on link "Manual Label Override" at bounding box center [737, 139] width 124 height 29
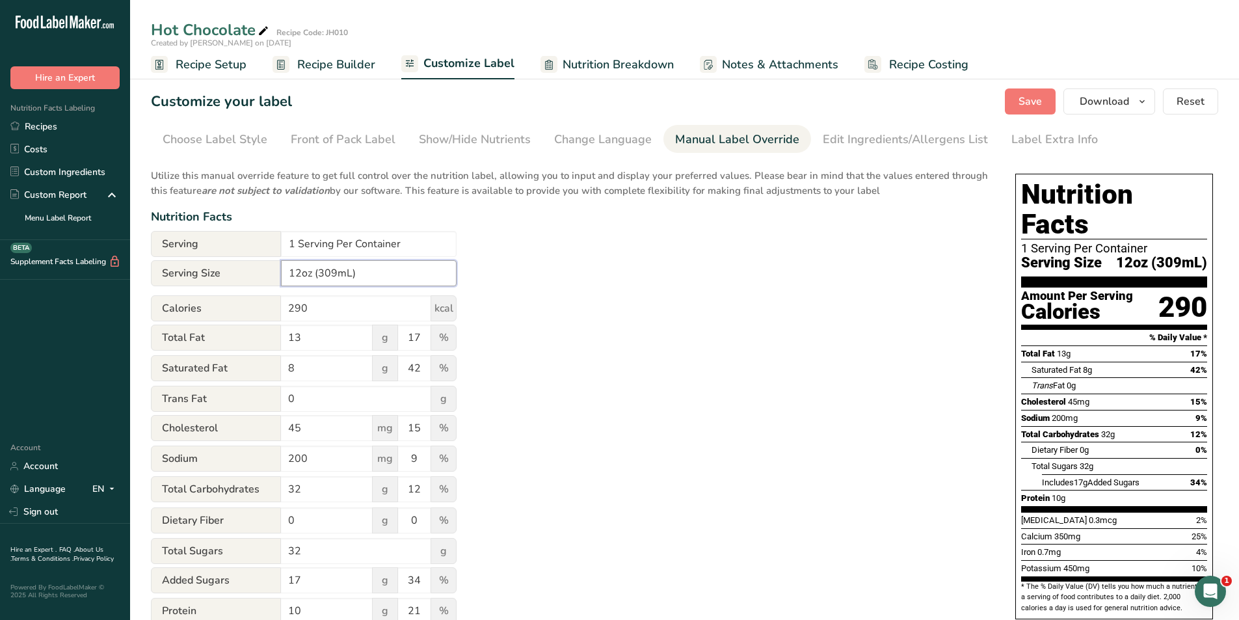
click at [335, 274] on input "12oz (309mL)" at bounding box center [369, 273] width 176 height 26
type input "12oz (355mL)"
click at [880, 151] on link "Edit Ingredients/Allergens List" at bounding box center [904, 139] width 165 height 29
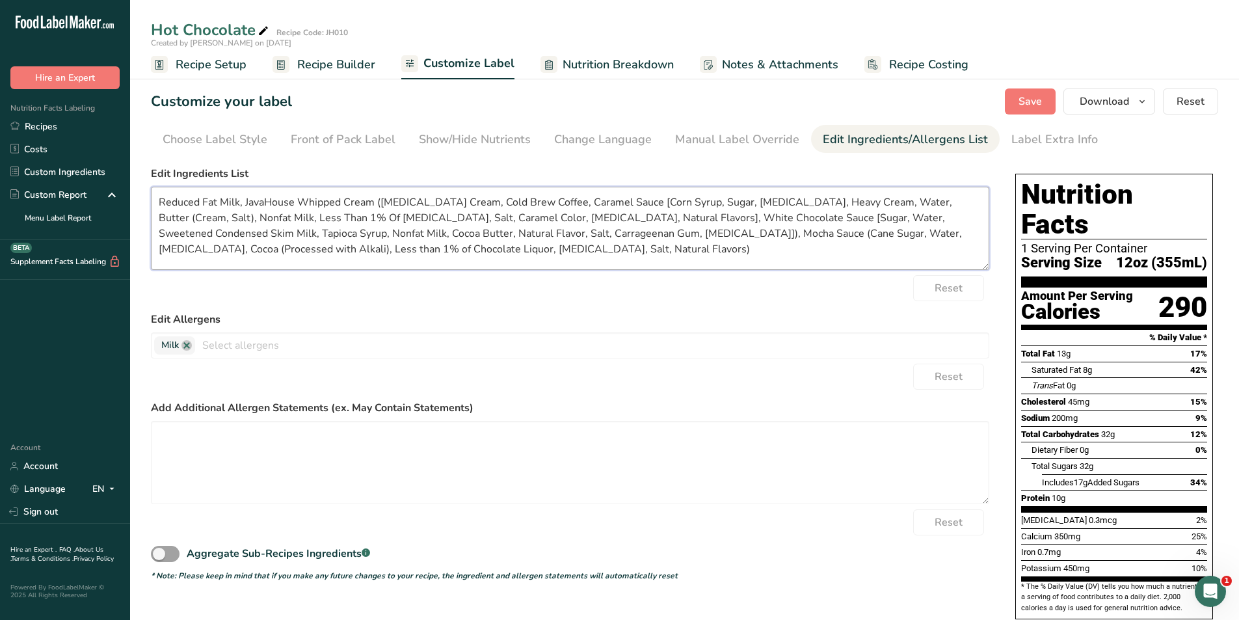
drag, startPoint x: 469, startPoint y: 256, endPoint x: 140, endPoint y: 213, distance: 332.4
click at [138, 201] on section "Customize your label Save Download Choose what to show on your downloaded label…" at bounding box center [684, 450] width 1109 height 765
paste textarea "[Processed with Alkali], Less than 1% of Chocolate Liquor, [MEDICAL_DATA], Salt…"
click at [517, 255] on textarea "Reduced Fat Milk, JavaHouse Whipped Cream ([MEDICAL_DATA] Cream, Cold Brew Coff…" at bounding box center [570, 228] width 838 height 83
type textarea "Reduced Fat Milk, JavaHouse Whipped Cream ([MEDICAL_DATA] Cream, Cold Brew Coff…"
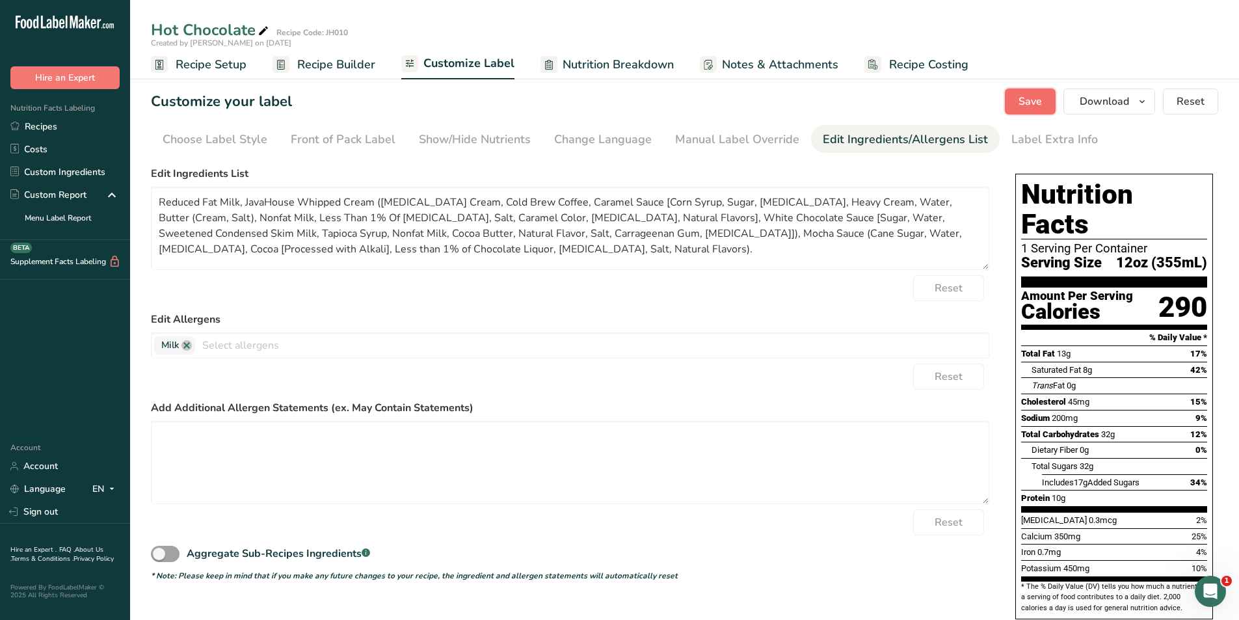
click at [1019, 105] on button "Save" at bounding box center [1029, 101] width 51 height 26
click at [1090, 105] on span "Download" at bounding box center [1103, 102] width 49 height 16
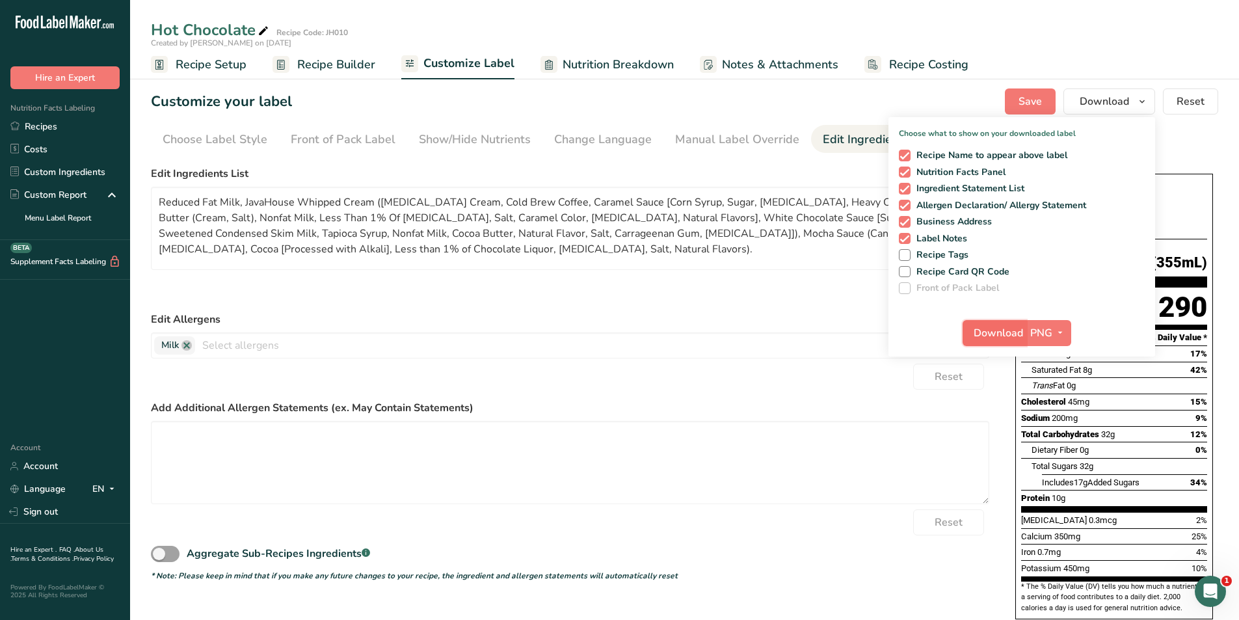
click at [1006, 331] on span "Download" at bounding box center [997, 333] width 49 height 16
click at [604, 304] on form "Edit Ingredients List Reduced Fat Milk, JavaHouse Whipped Cream ([MEDICAL_DATA]…" at bounding box center [570, 373] width 838 height 415
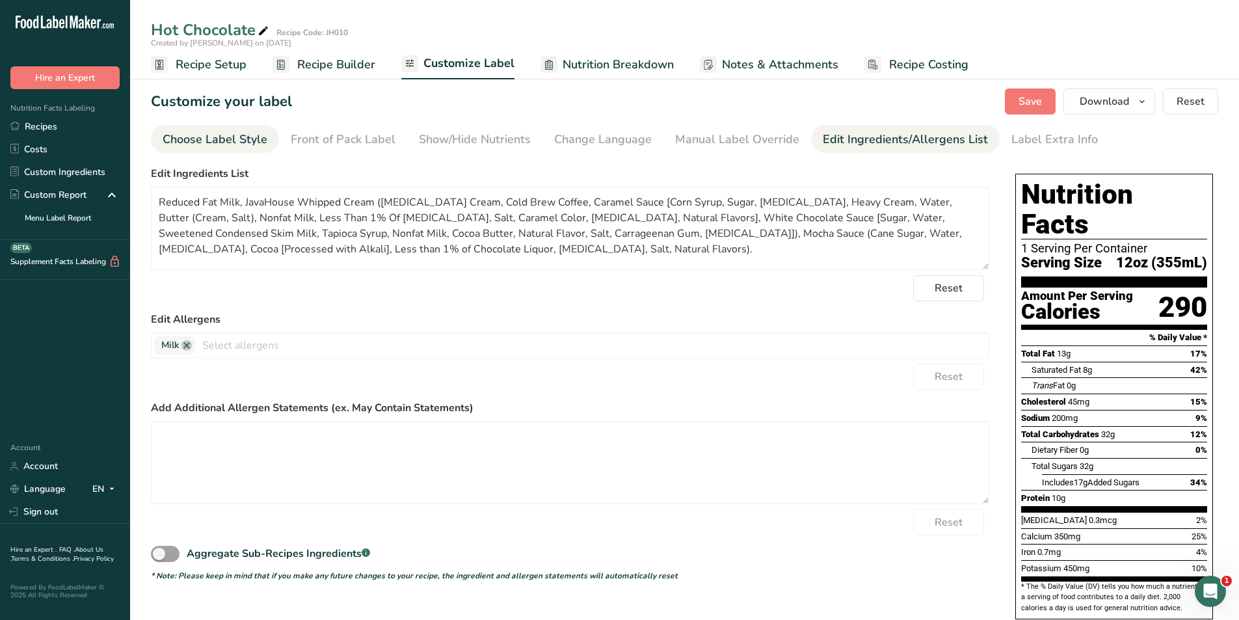
click at [218, 150] on link "Choose Label Style" at bounding box center [215, 139] width 105 height 29
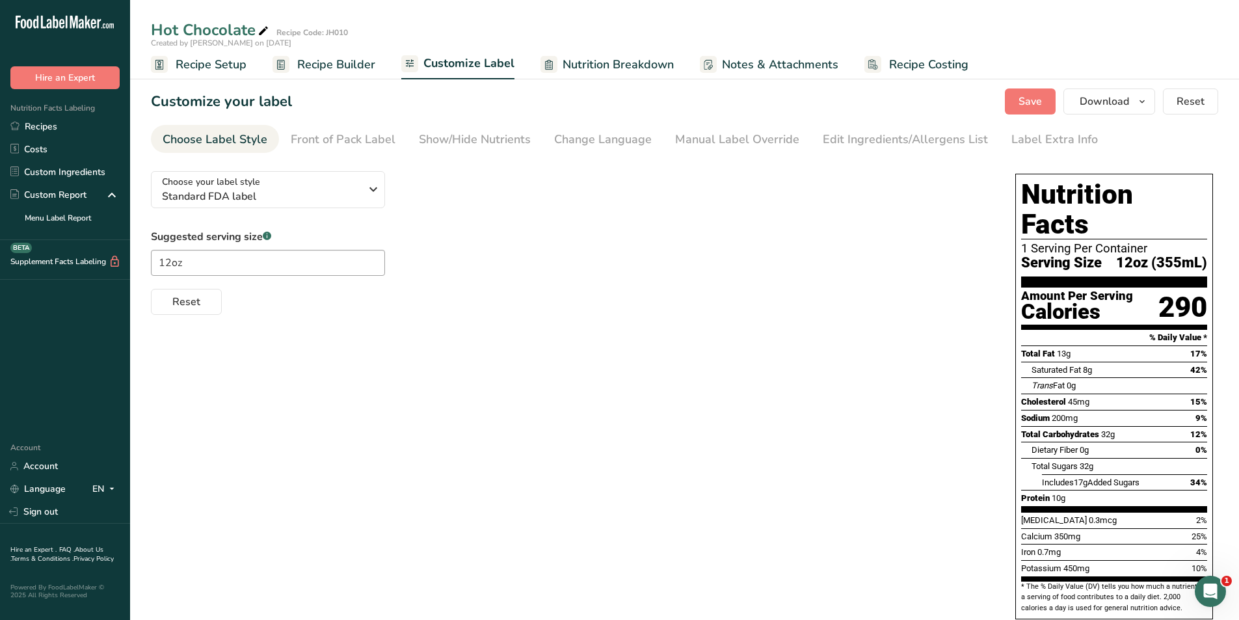
click at [328, 63] on span "Recipe Builder" at bounding box center [336, 65] width 78 height 18
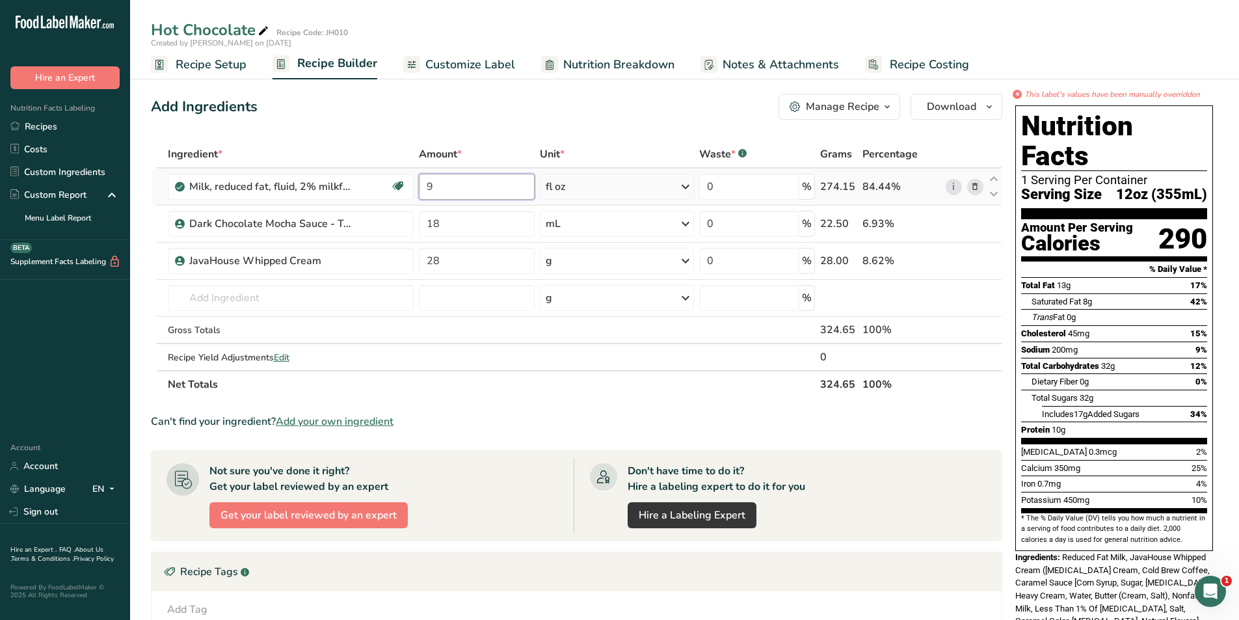
click at [460, 189] on input "9" at bounding box center [477, 187] width 116 height 26
type input "11"
click at [459, 226] on div "Ingredient * Amount * Unit * Waste * .a-a{fill:#347362;}.b-a{fill:#fff;} Grams …" at bounding box center [576, 268] width 851 height 257
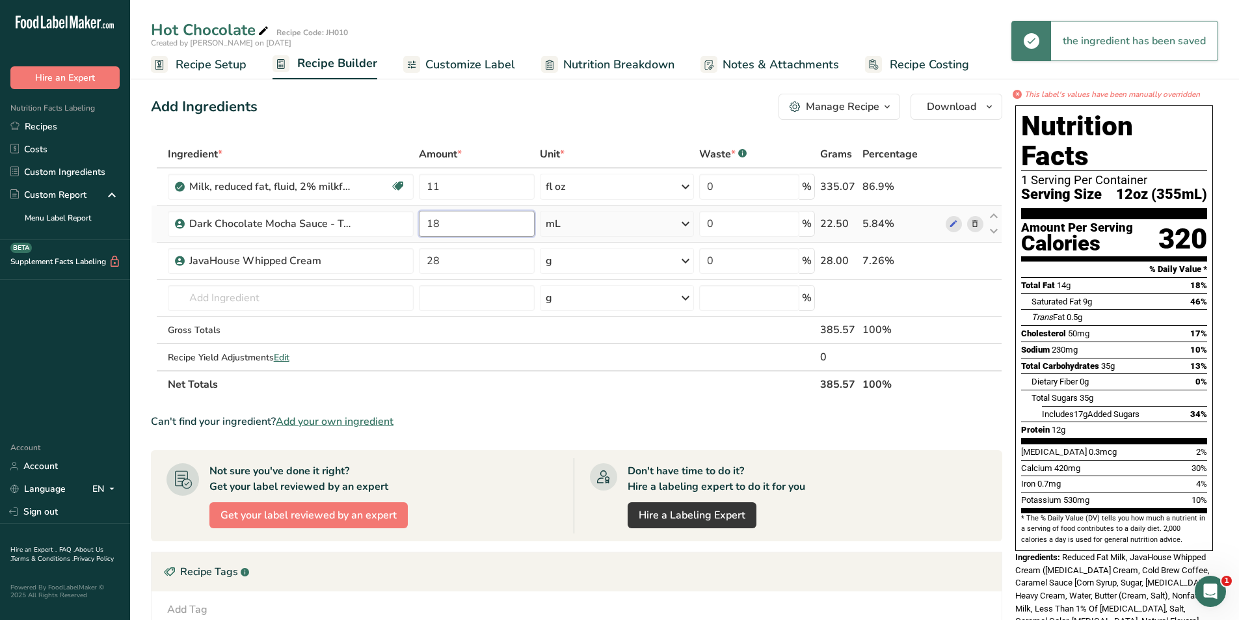
type input "1"
type input "25"
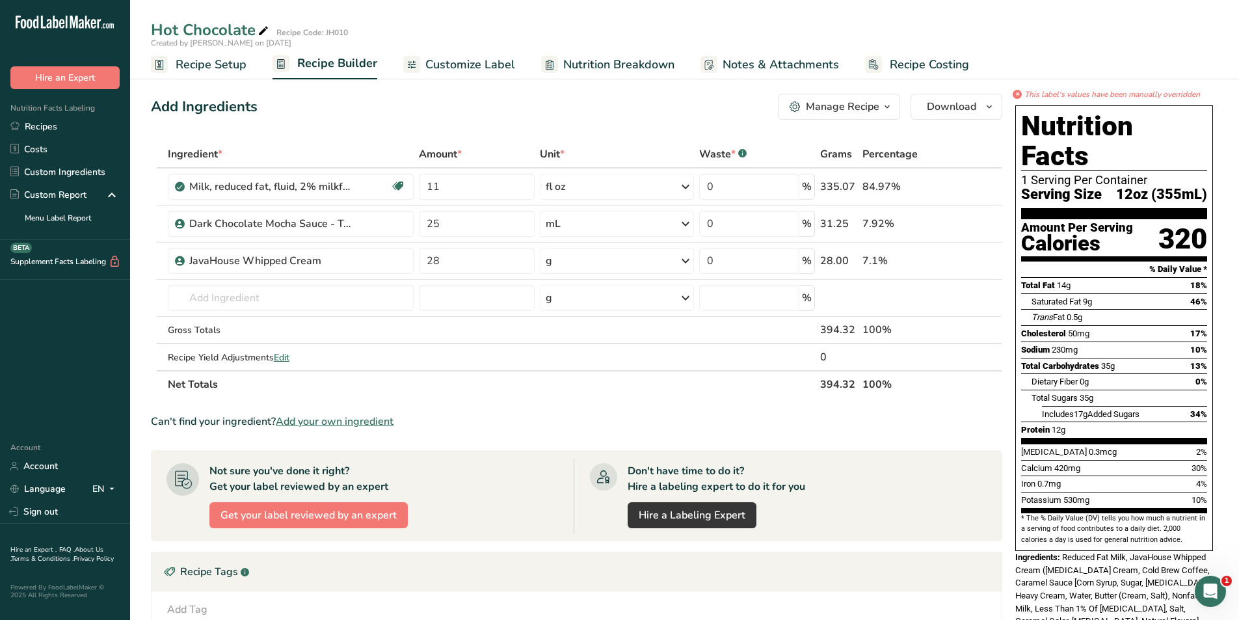
click at [466, 399] on section "Ingredient * Amount * Unit * Waste * .a-a{fill:#347362;}.b-a{fill:#fff;} Grams …" at bounding box center [576, 482] width 851 height 685
click at [437, 62] on span "Customize Label" at bounding box center [470, 65] width 90 height 18
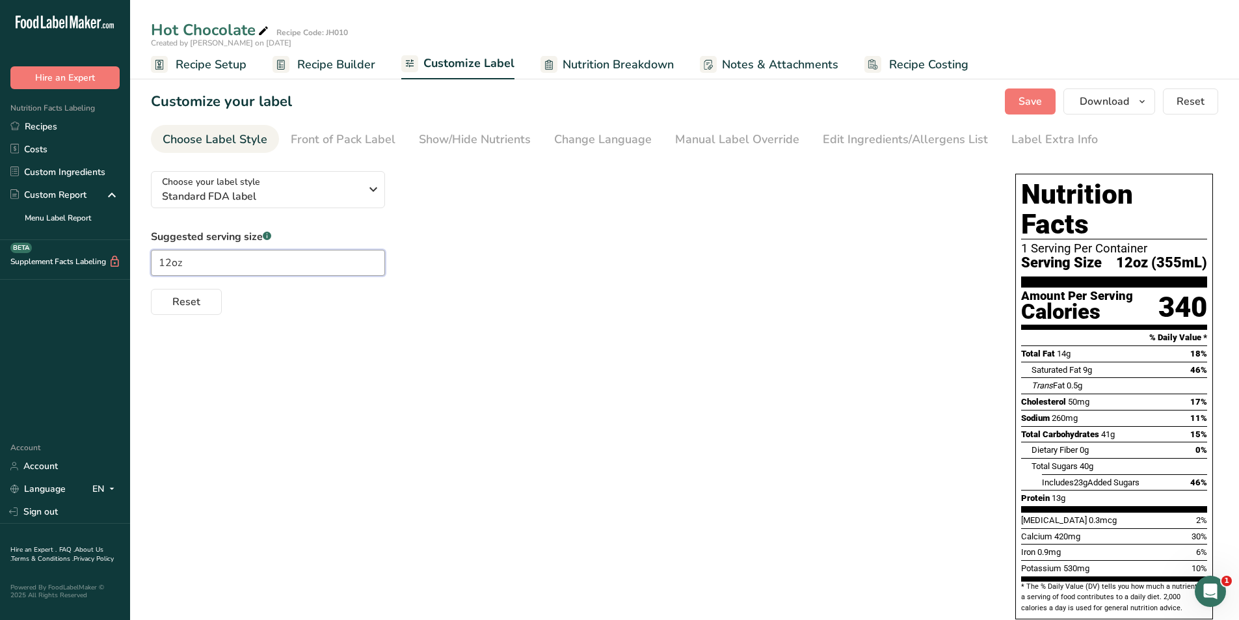
click at [170, 254] on input "12oz" at bounding box center [268, 263] width 234 height 26
type input "1oz"
type input "1oz (376mL)"
type input "16oz"
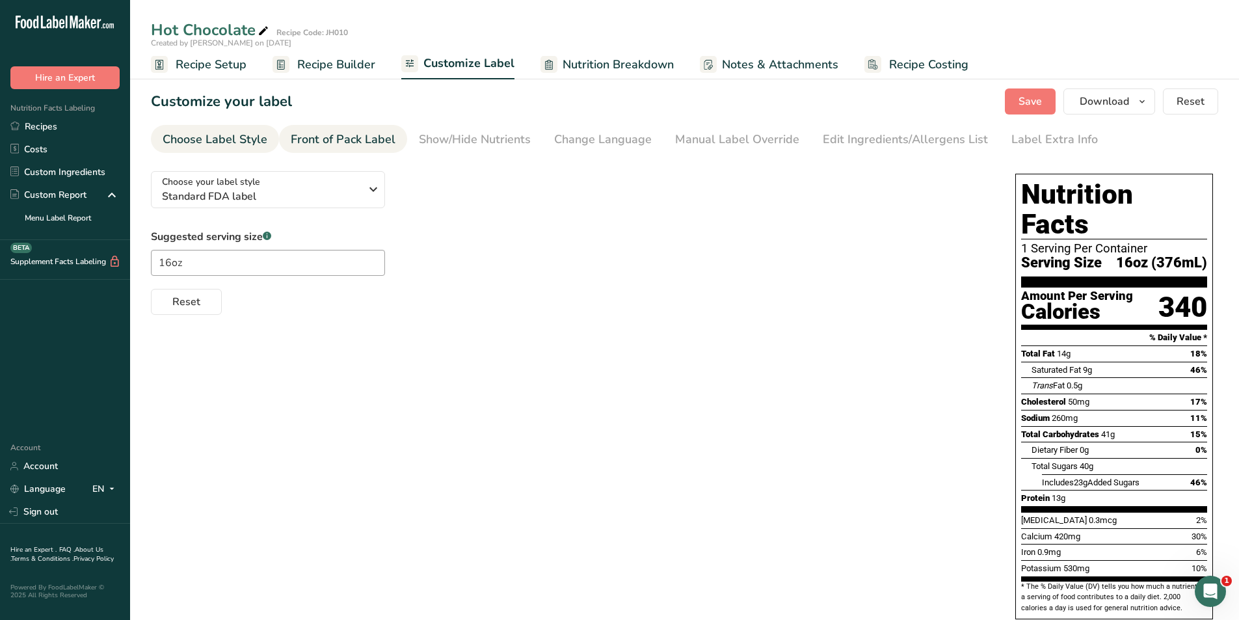
click at [339, 141] on div "Front of Pack Label" at bounding box center [343, 140] width 105 height 18
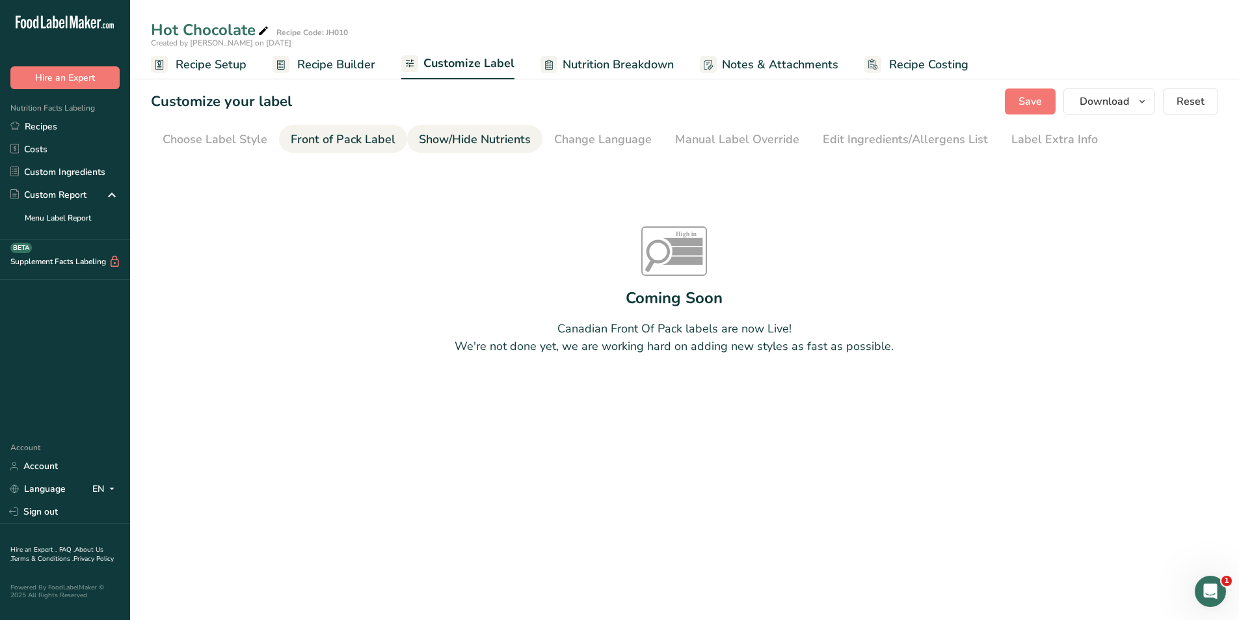
click at [433, 138] on div "Show/Hide Nutrients" at bounding box center [475, 140] width 112 height 18
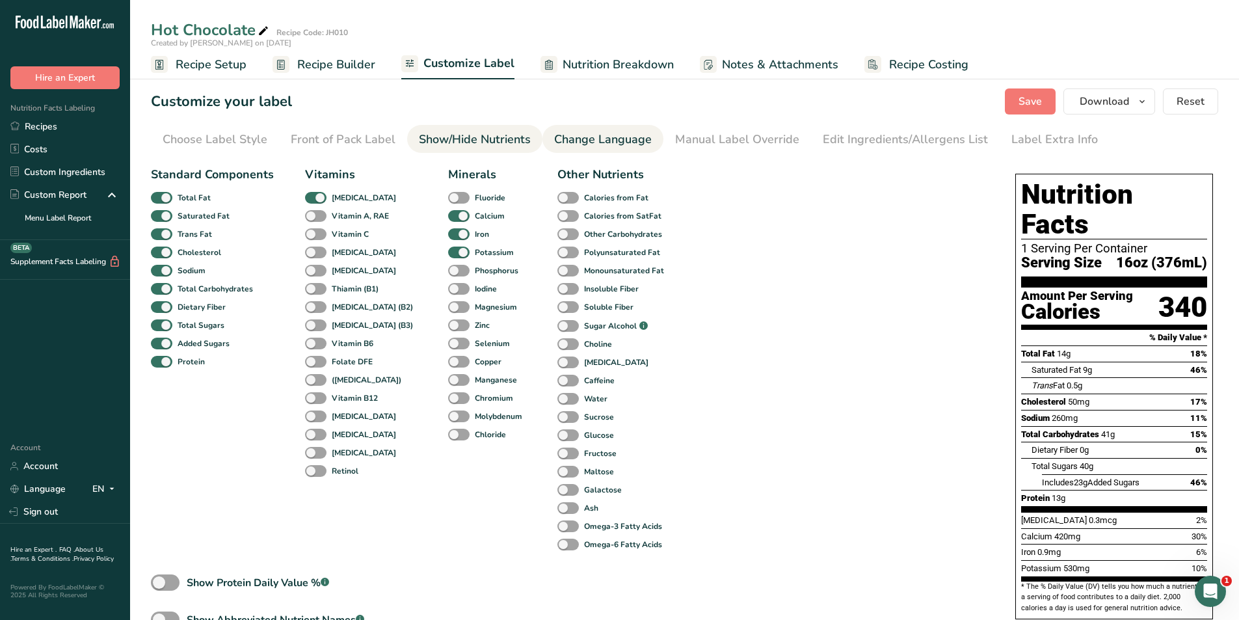
click at [616, 132] on div "Change Language" at bounding box center [603, 140] width 98 height 18
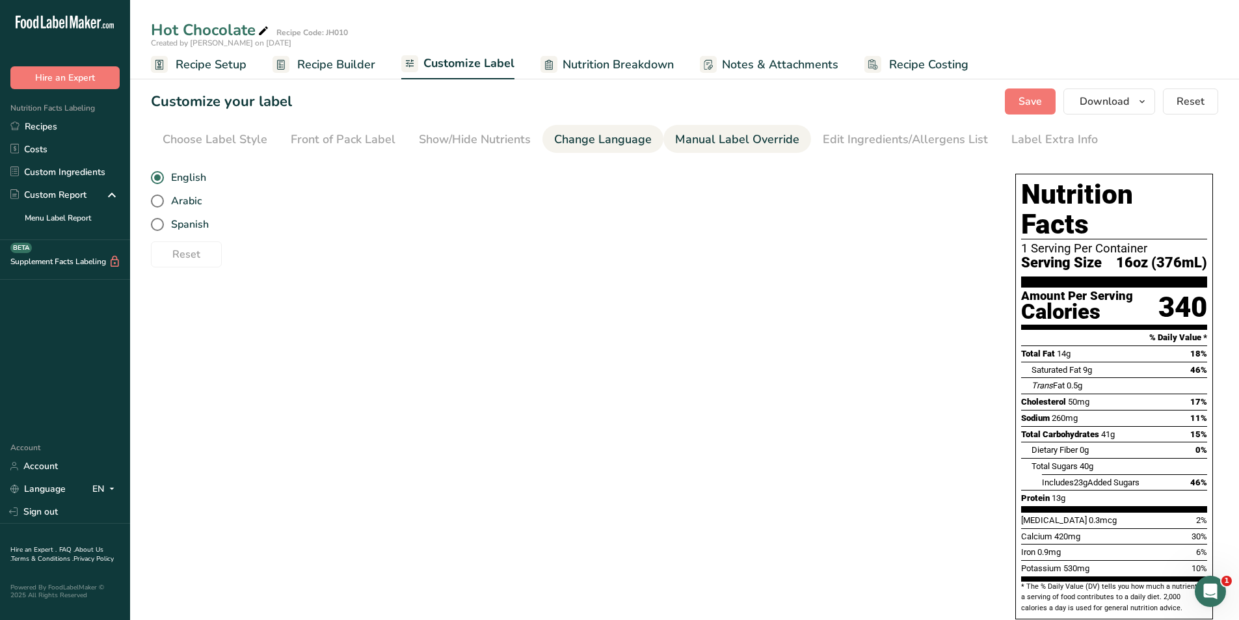
click at [750, 140] on div "Manual Label Override" at bounding box center [737, 140] width 124 height 18
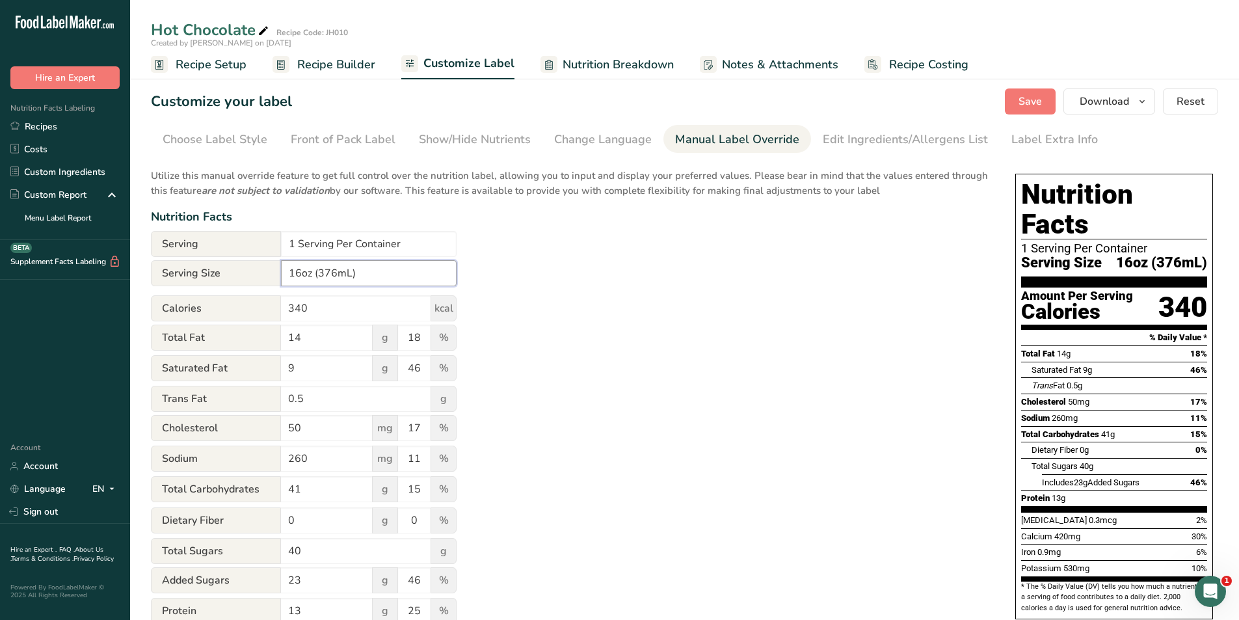
click at [333, 269] on input "16oz (376mL)" at bounding box center [369, 273] width 176 height 26
type input "16oz (473mL)"
click at [696, 326] on div "Utilize this manual override feature to get full control over the nutrition lab…" at bounding box center [570, 472] width 838 height 622
click at [884, 136] on div "Edit Ingredients/Allergens List" at bounding box center [904, 140] width 165 height 18
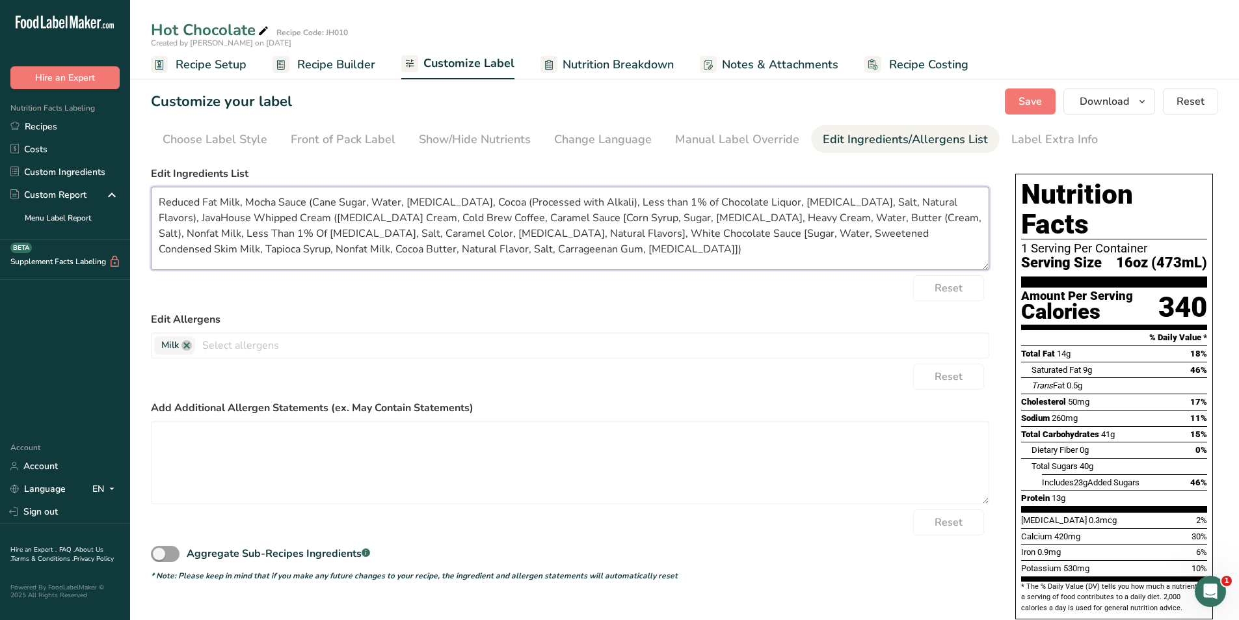
drag, startPoint x: 473, startPoint y: 252, endPoint x: 135, endPoint y: 200, distance: 341.4
click at [135, 200] on section "Customize your label Save Download Choose what to show on your downloaded label…" at bounding box center [684, 456] width 1109 height 777
paste textarea "JavaHouse Whipped Cream ([MEDICAL_DATA] Cream, Cold Brew Coffee, Caramel Sauce …"
click at [469, 253] on textarea "Reduced Fat Milk, JavaHouse Whipped Cream ([MEDICAL_DATA] Cream, Cold Brew Coff…" at bounding box center [570, 228] width 838 height 83
type textarea "Reduced Fat Milk, JavaHouse Whipped Cream ([MEDICAL_DATA] Cream, Cold Brew Coff…"
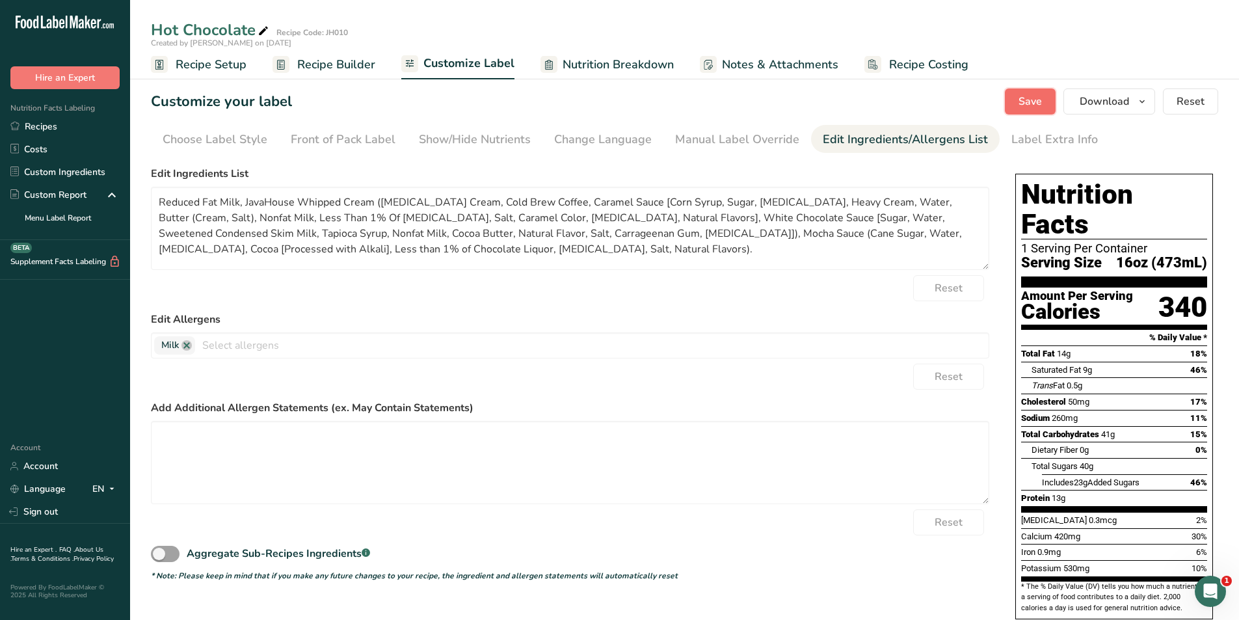
click at [1026, 103] on span "Save" at bounding box center [1029, 102] width 23 height 16
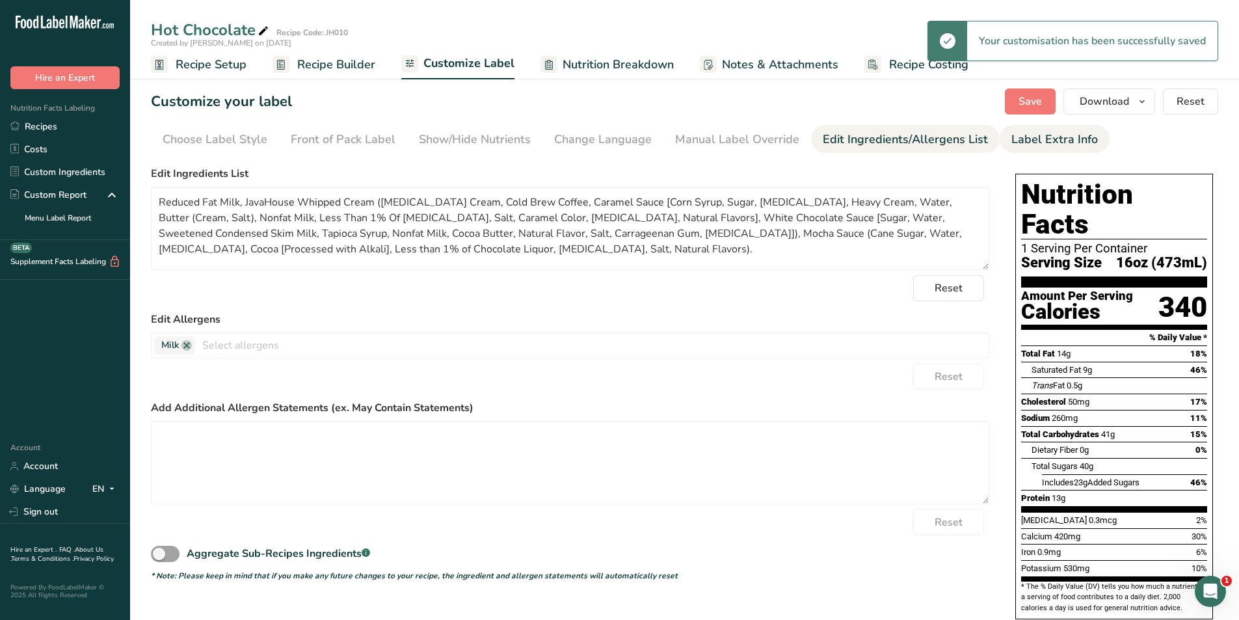
click at [1020, 144] on div "Label Extra Info" at bounding box center [1054, 140] width 86 height 18
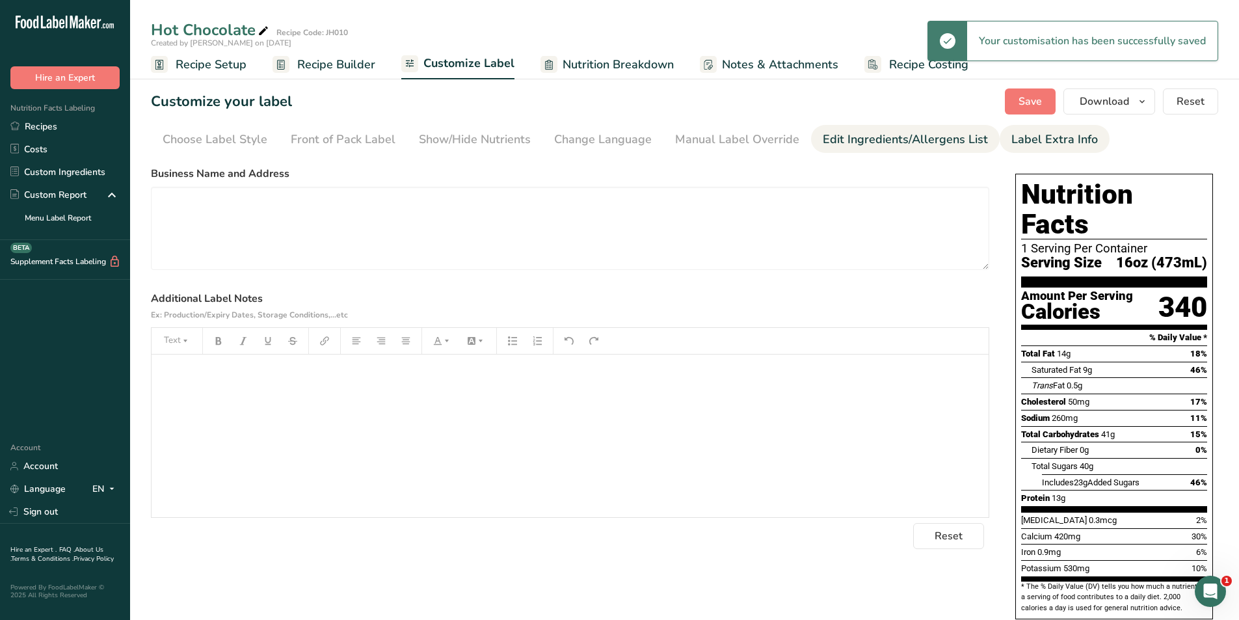
click at [949, 140] on div "Edit Ingredients/Allergens List" at bounding box center [904, 140] width 165 height 18
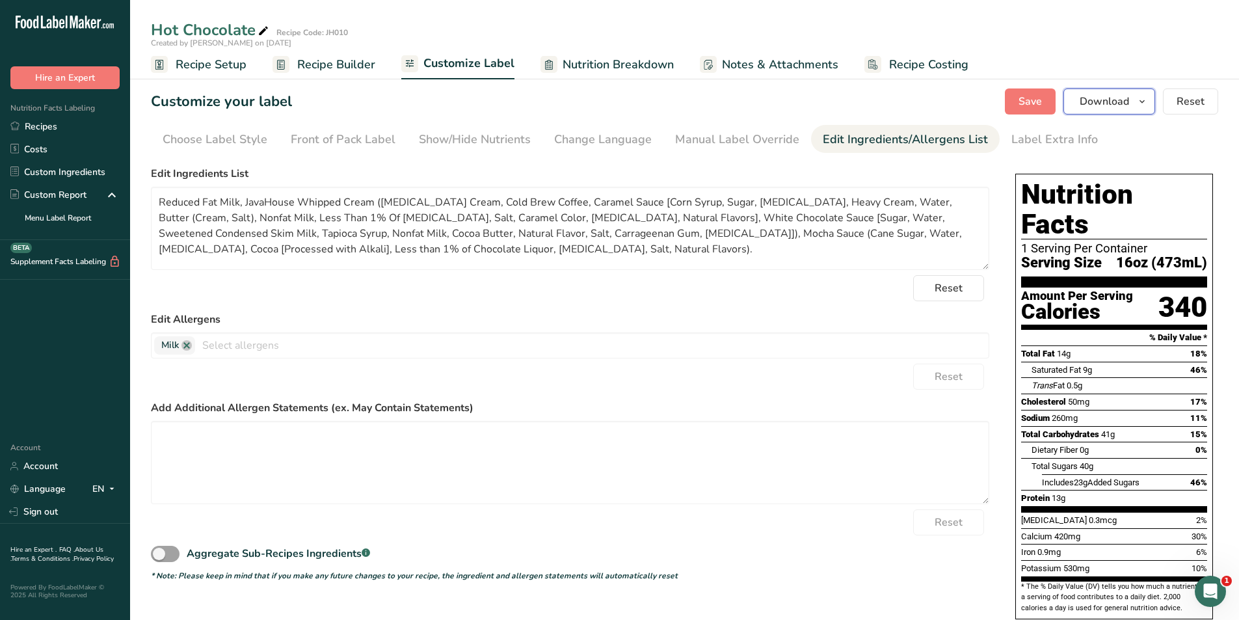
click at [1092, 100] on span "Download" at bounding box center [1103, 102] width 49 height 16
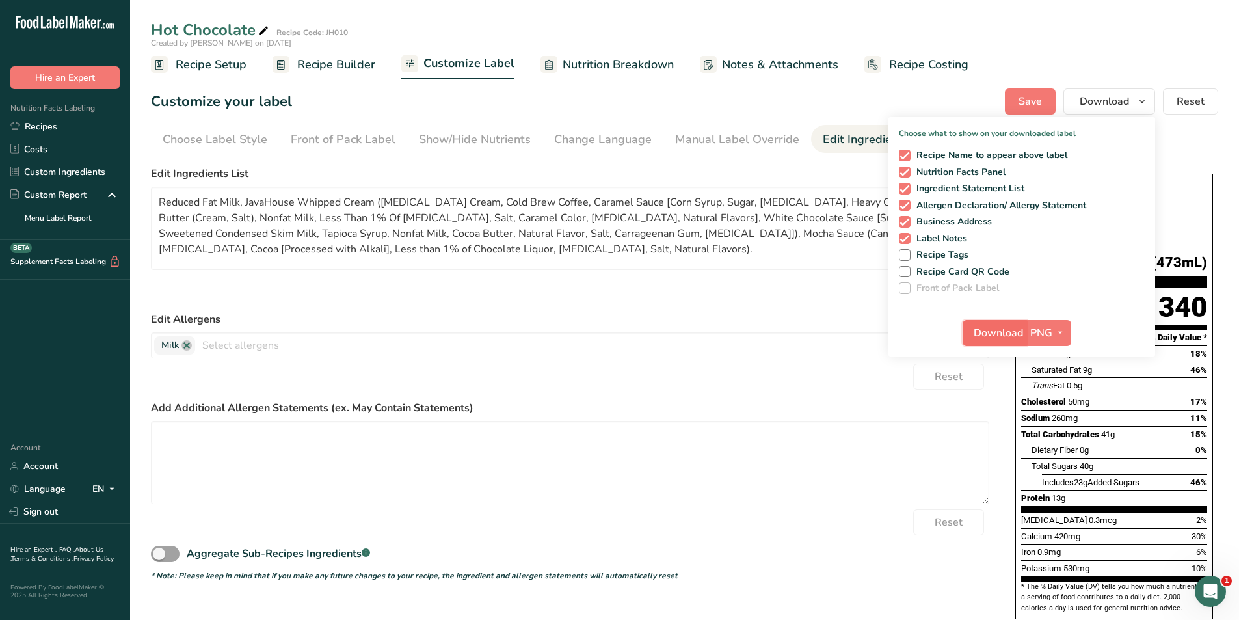
click at [993, 332] on span "Download" at bounding box center [997, 333] width 49 height 16
